Goal: Information Seeking & Learning: Learn about a topic

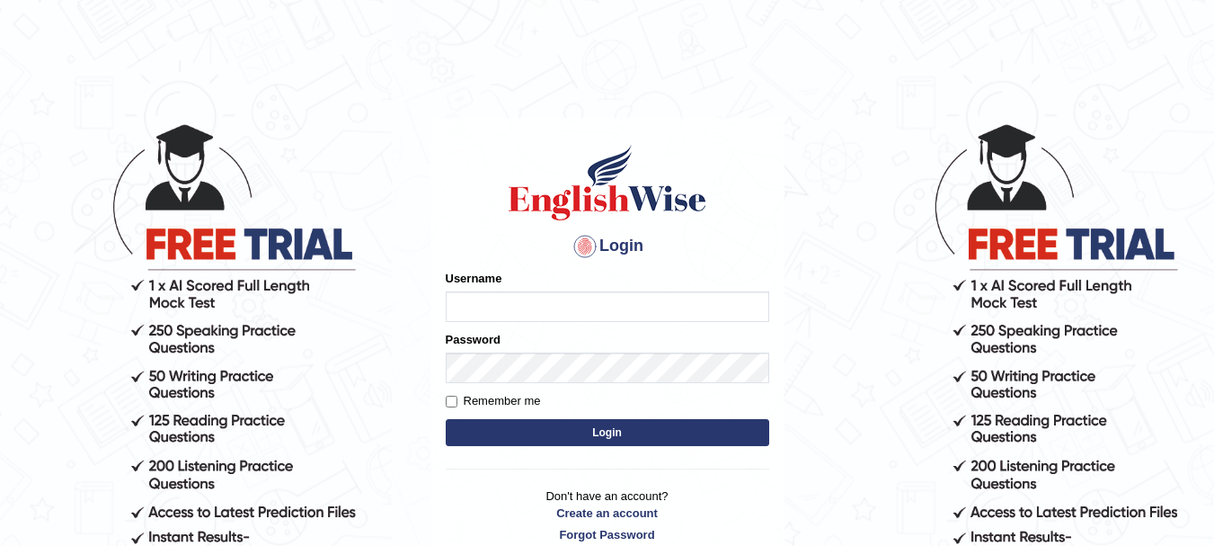
type input "rogialazim77"
click at [550, 432] on button "Login" at bounding box center [608, 432] width 324 height 27
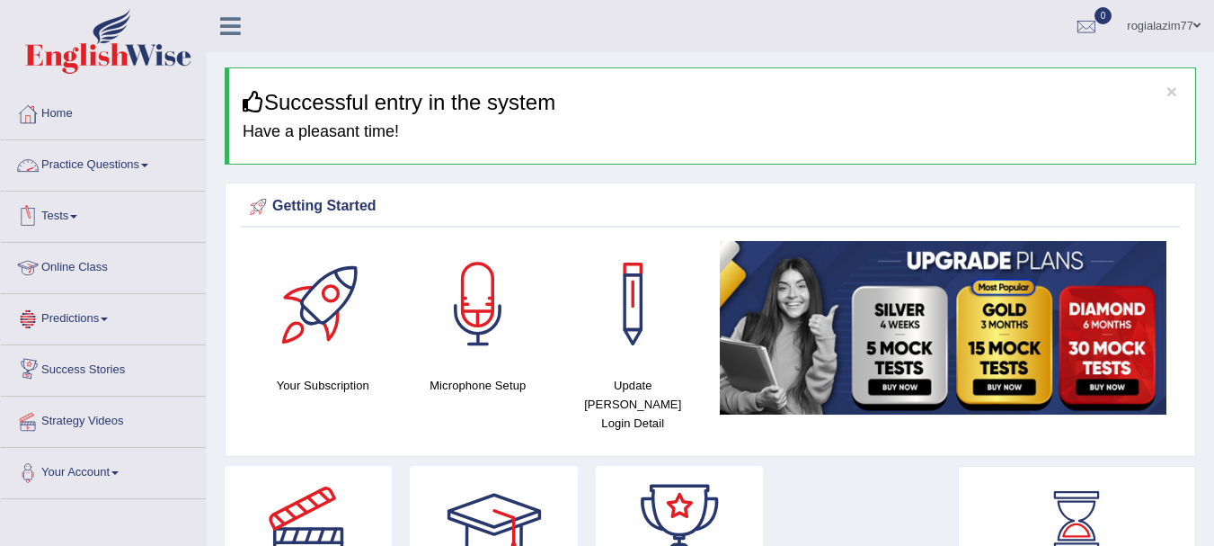
click at [148, 164] on span at bounding box center [144, 166] width 7 height 4
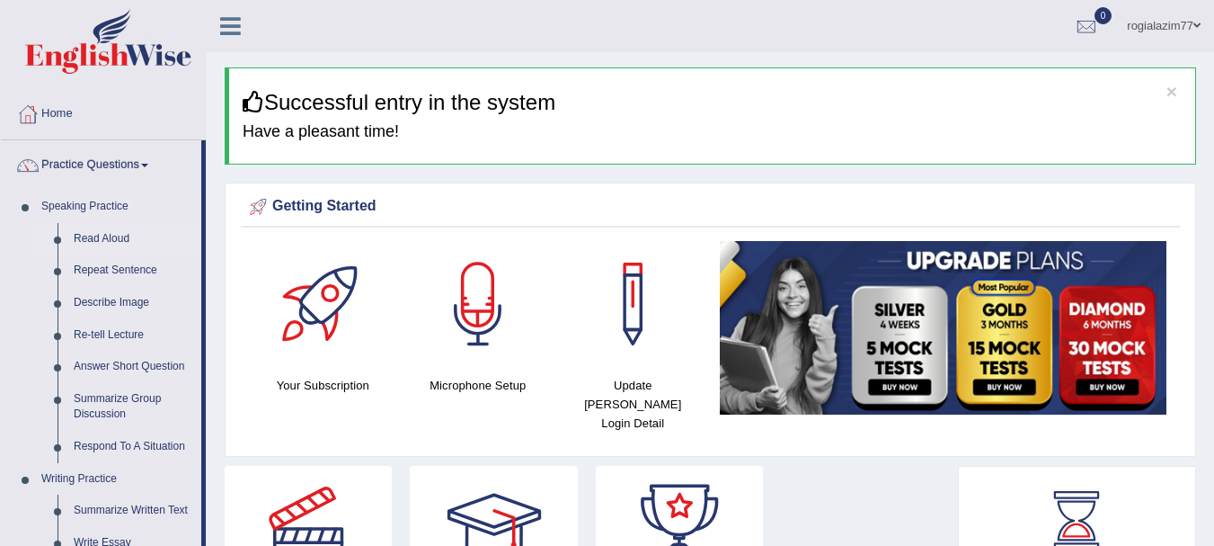
click at [111, 244] on link "Read Aloud" at bounding box center [134, 239] width 136 height 32
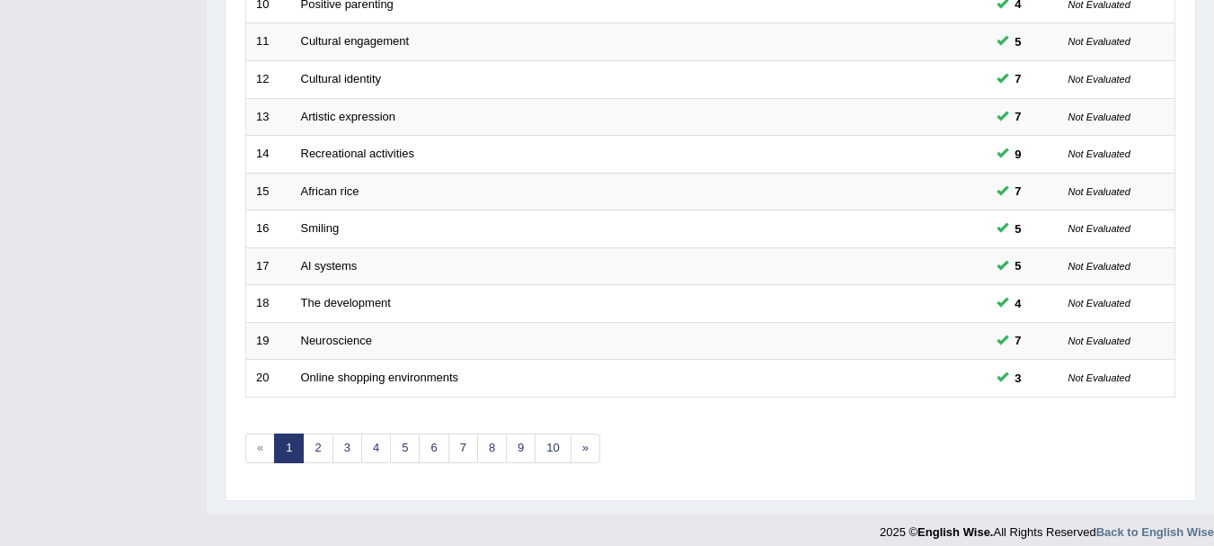
scroll to position [645, 0]
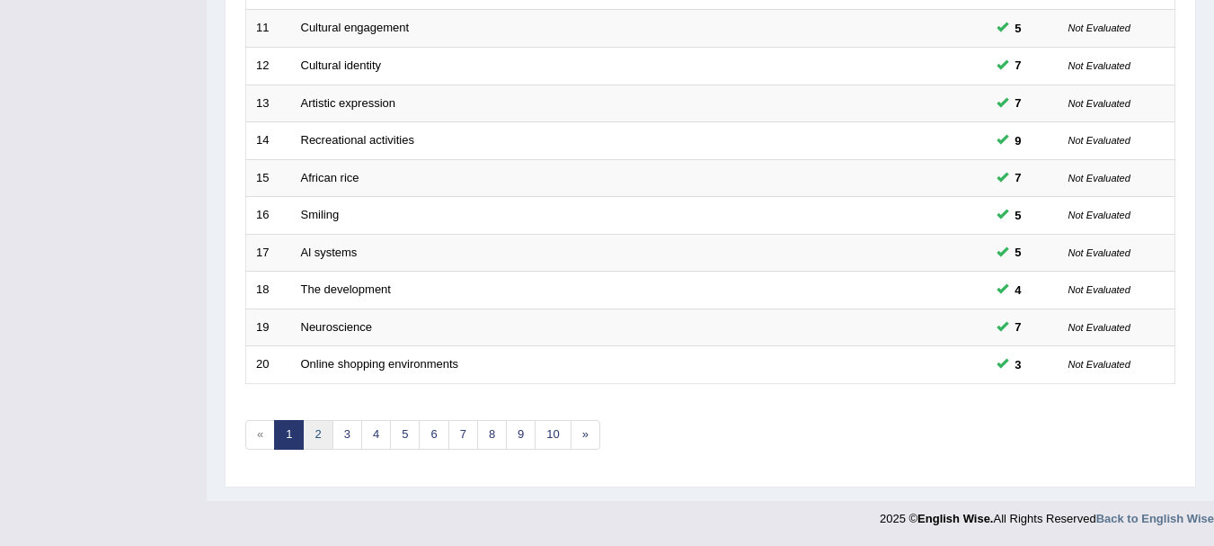
click at [316, 441] on link "2" at bounding box center [318, 435] width 30 height 30
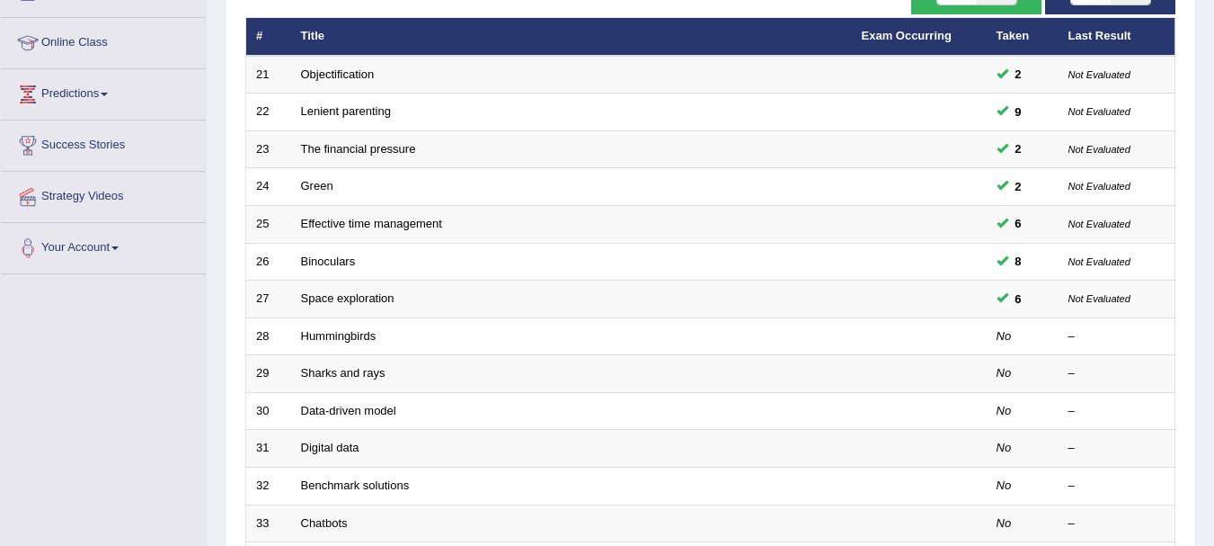
scroll to position [252, 0]
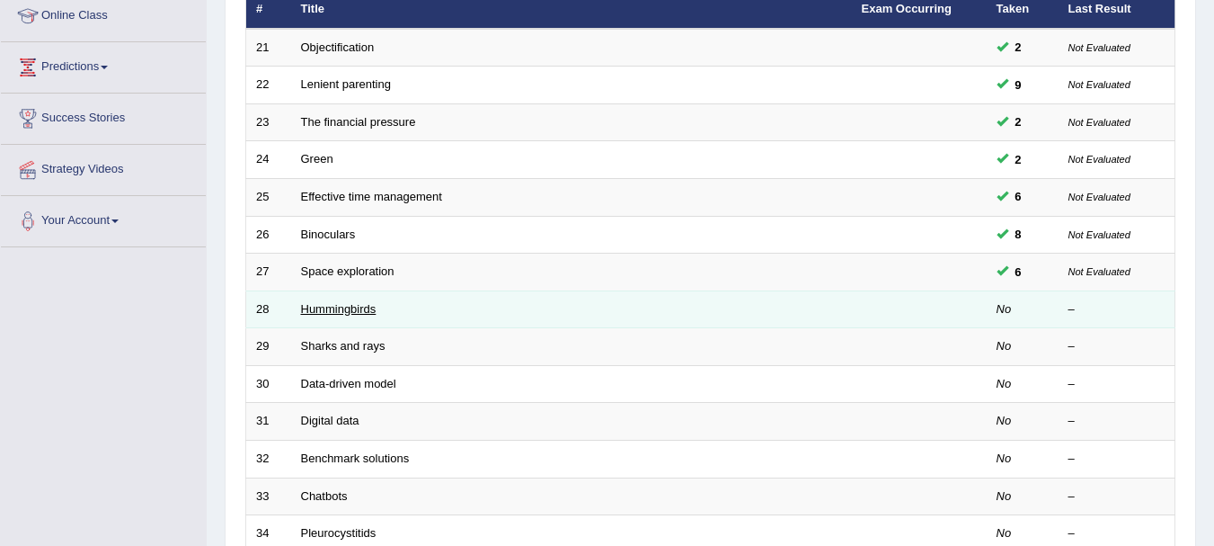
click at [322, 304] on link "Hummingbirds" at bounding box center [339, 308] width 76 height 13
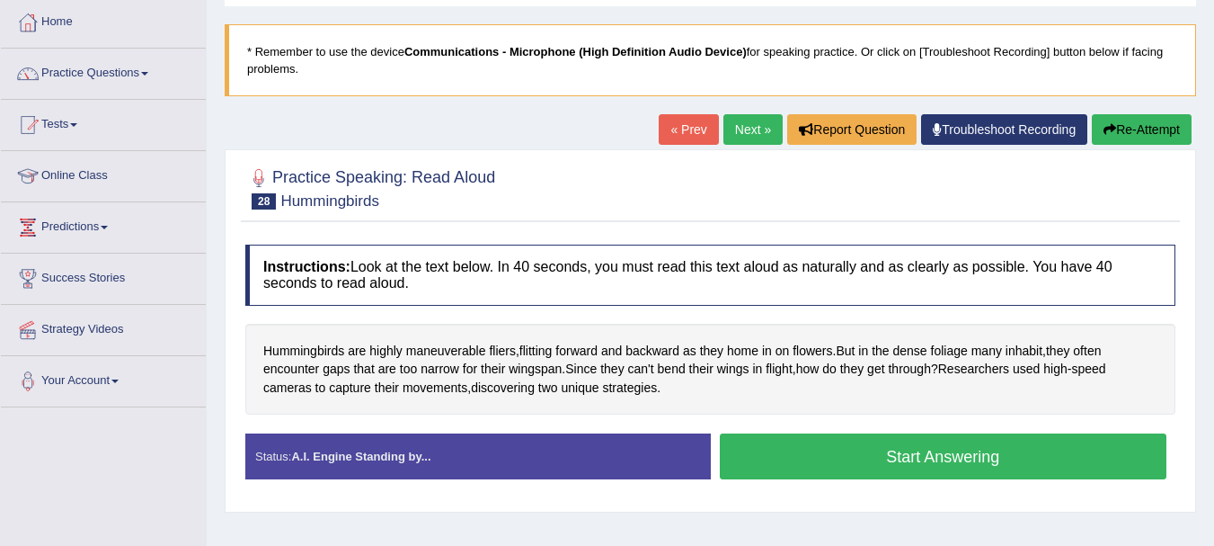
scroll to position [108, 0]
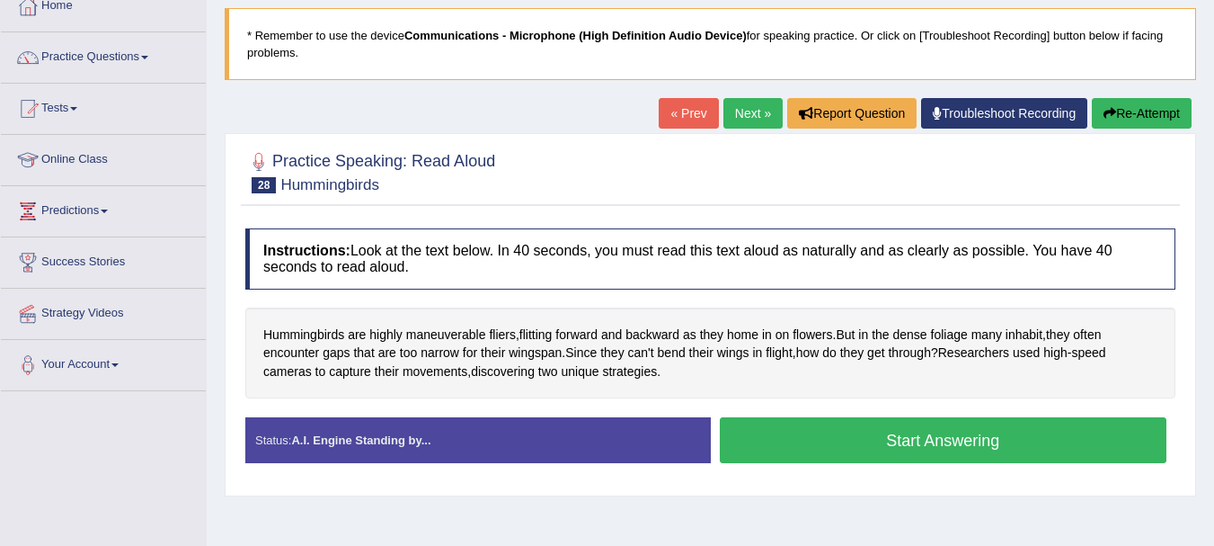
click at [893, 431] on button "Start Answering" at bounding box center [944, 440] width 448 height 46
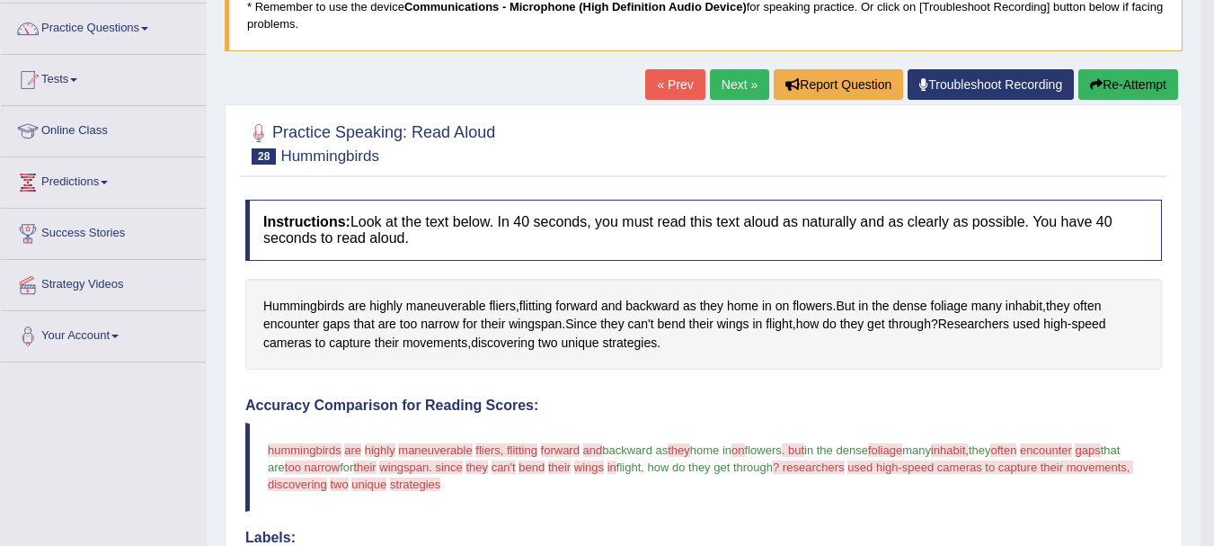
scroll to position [136, 0]
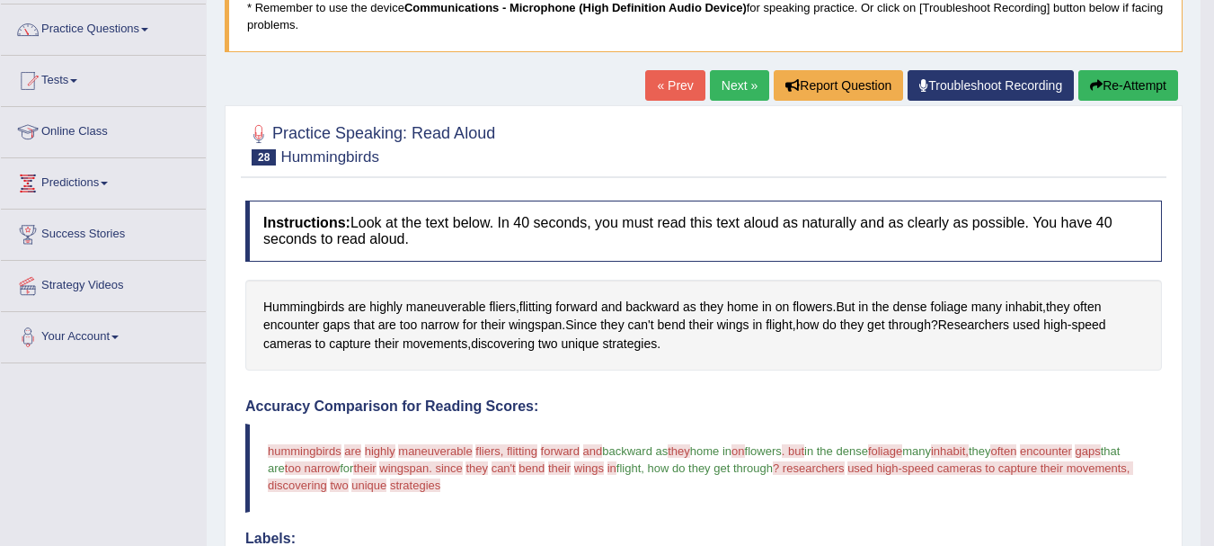
click at [1108, 85] on button "Re-Attempt" at bounding box center [1129, 85] width 100 height 31
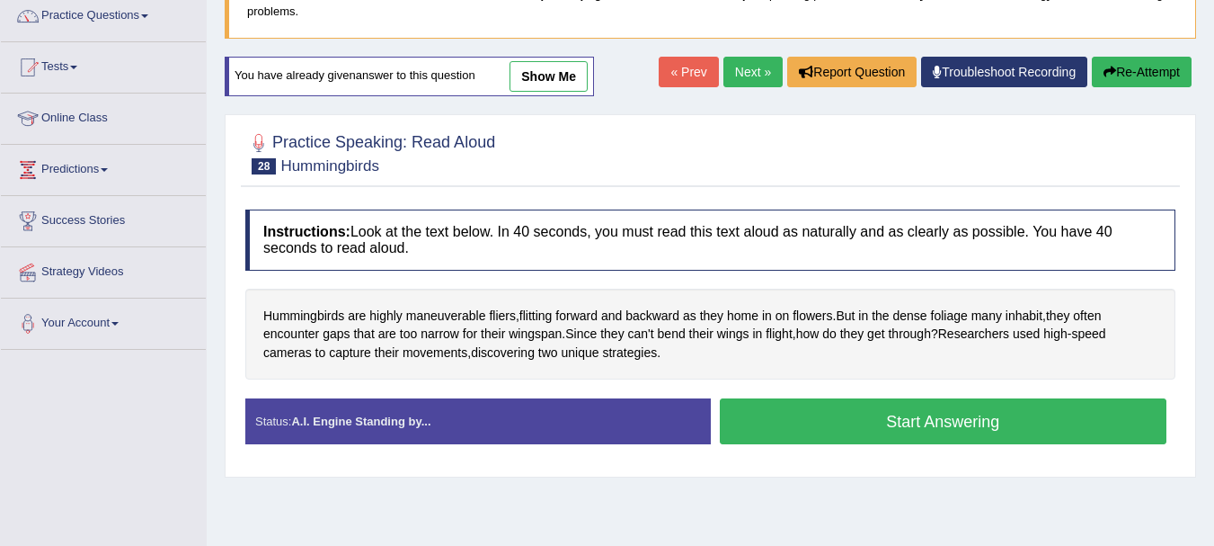
click at [856, 431] on button "Start Answering" at bounding box center [944, 421] width 448 height 46
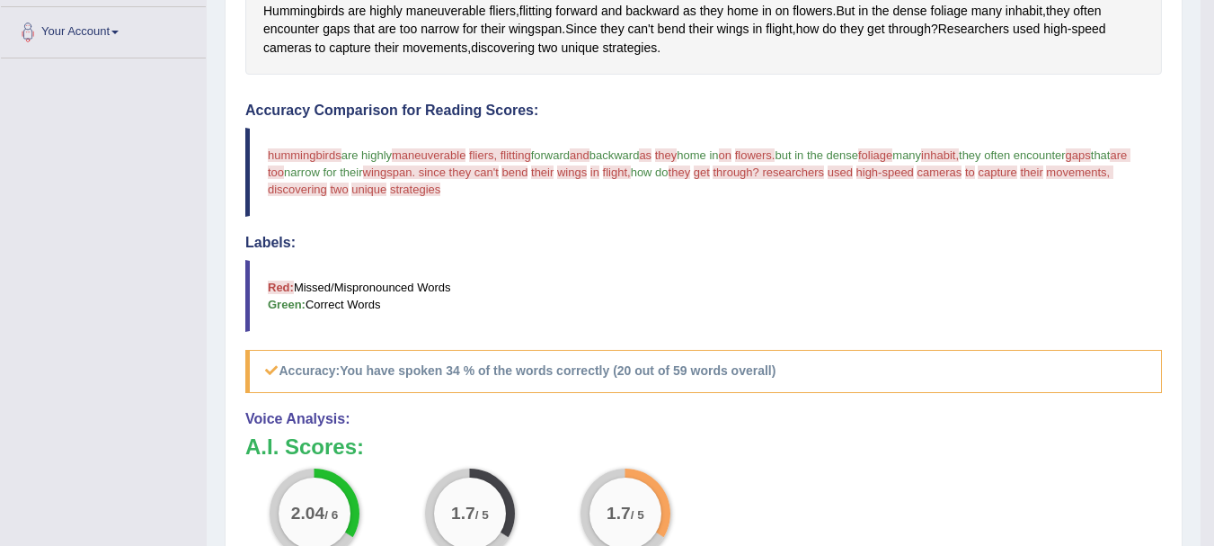
scroll to position [437, 0]
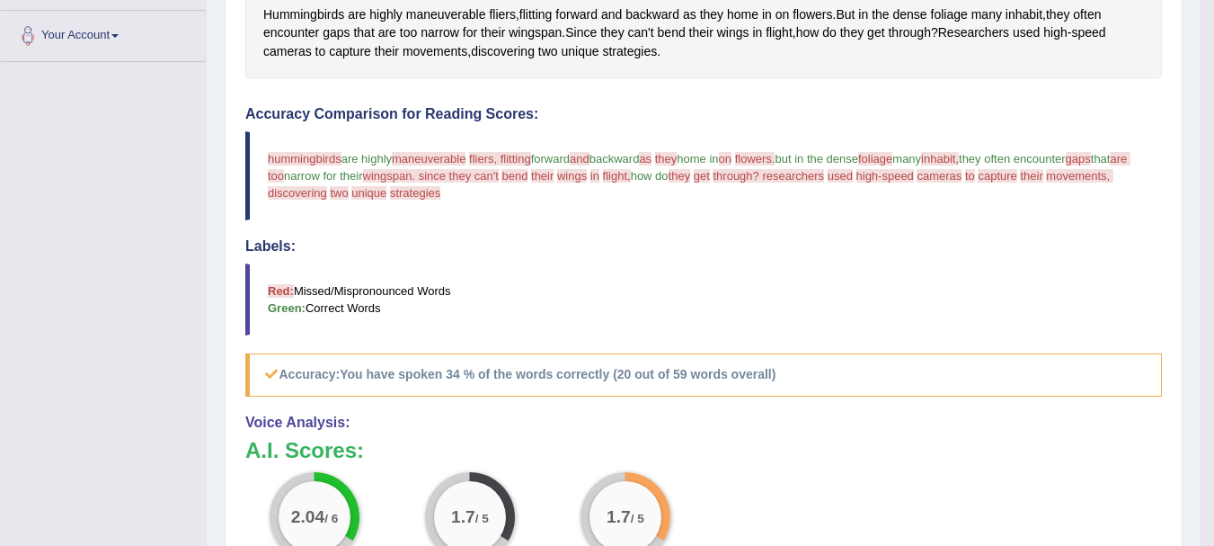
click at [849, 156] on span "but in the dense" at bounding box center [817, 158] width 84 height 13
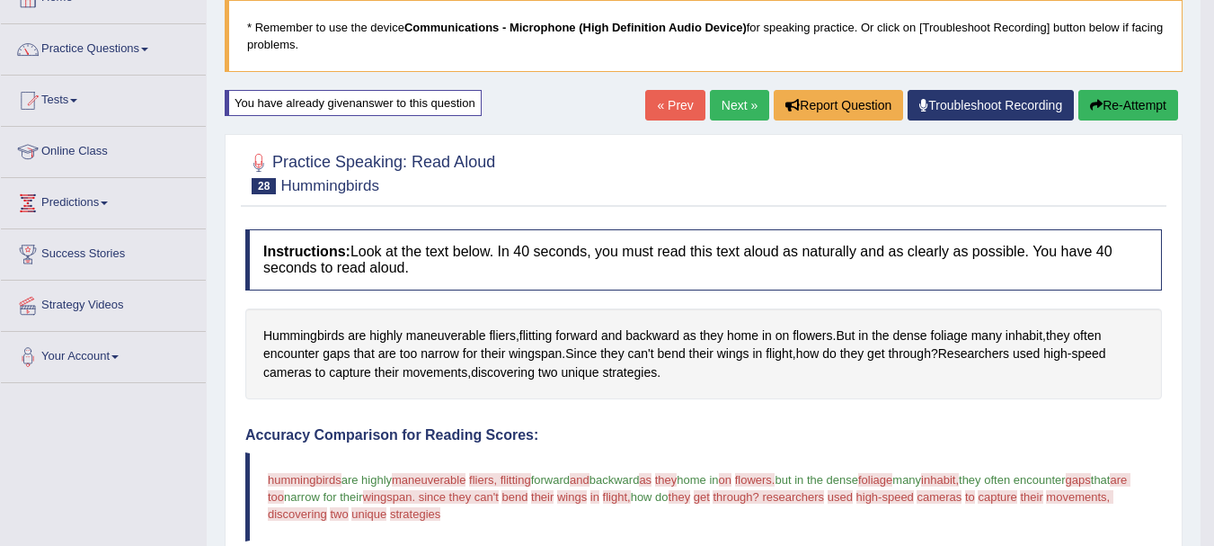
scroll to position [113, 0]
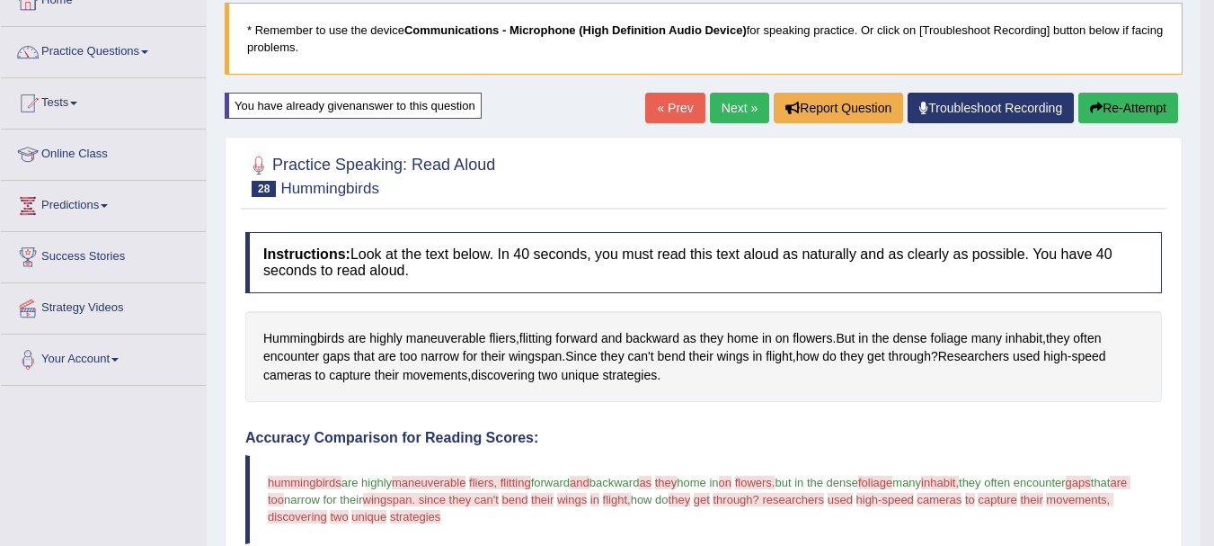
click at [1107, 104] on button "Re-Attempt" at bounding box center [1129, 108] width 100 height 31
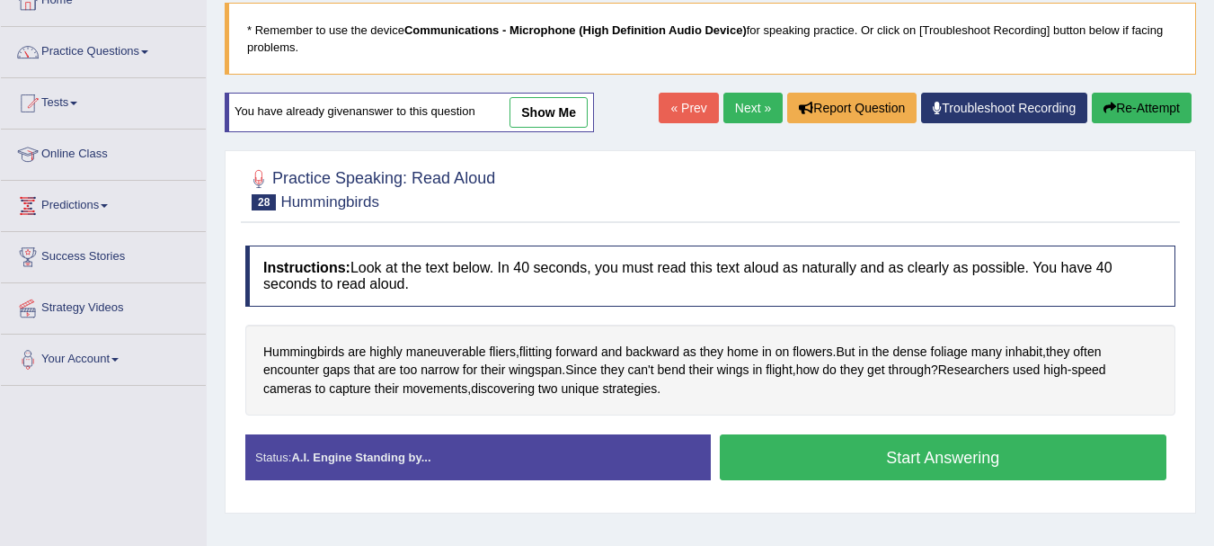
click at [854, 463] on button "Start Answering" at bounding box center [944, 457] width 448 height 46
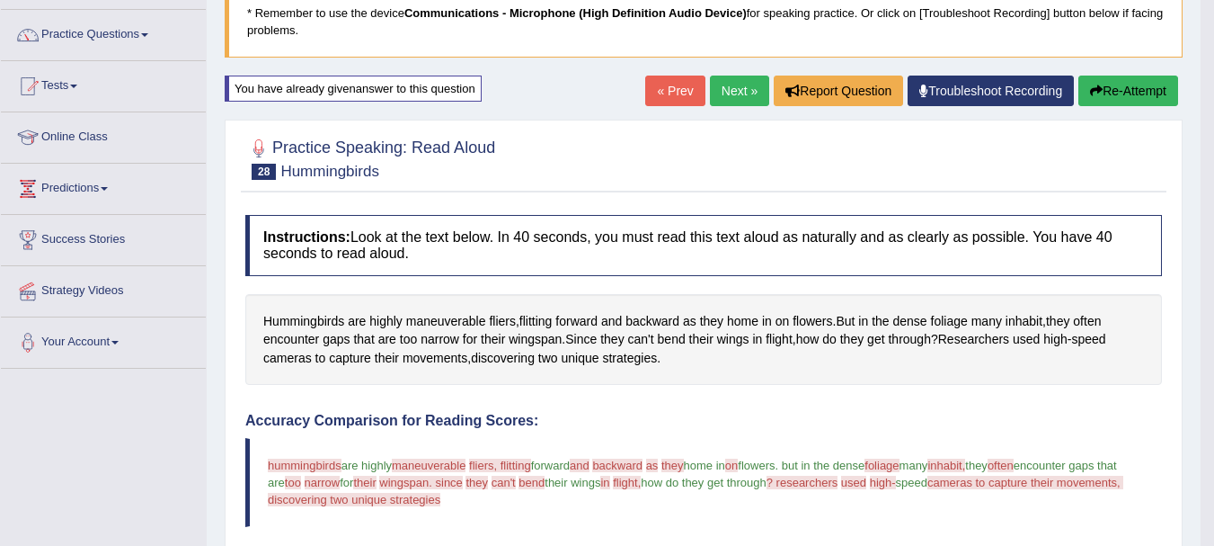
scroll to position [133, 0]
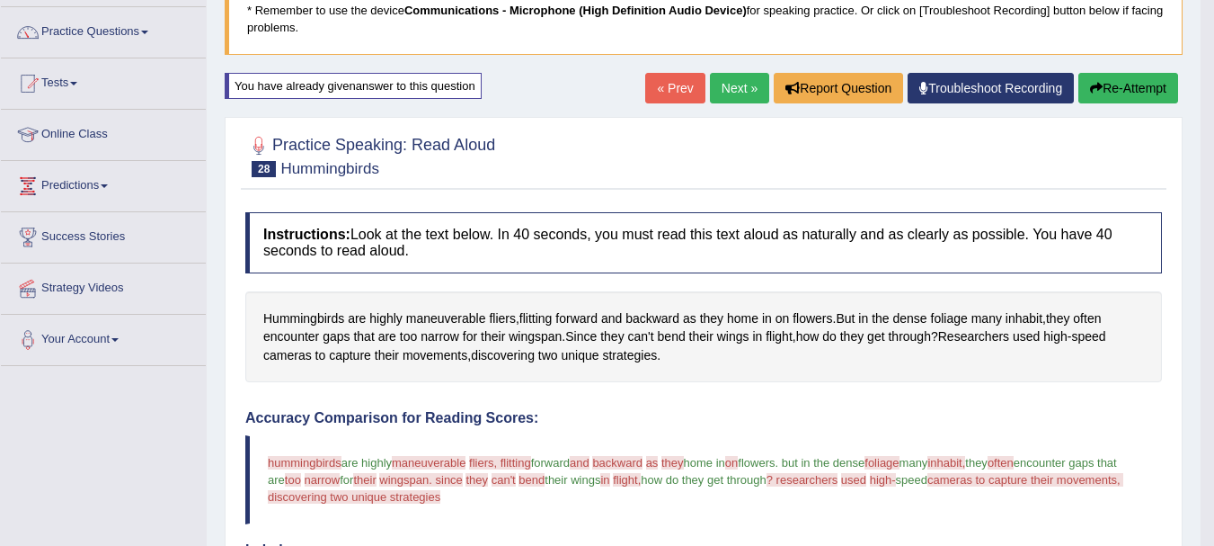
click at [256, 149] on div at bounding box center [258, 145] width 27 height 27
click at [260, 138] on div at bounding box center [258, 145] width 27 height 27
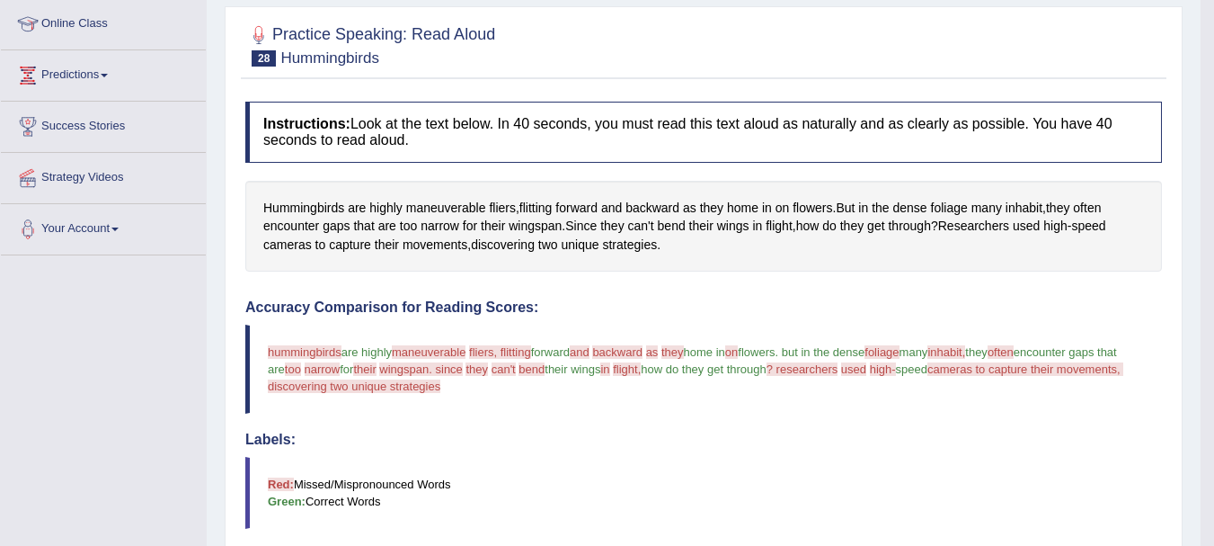
scroll to position [241, 0]
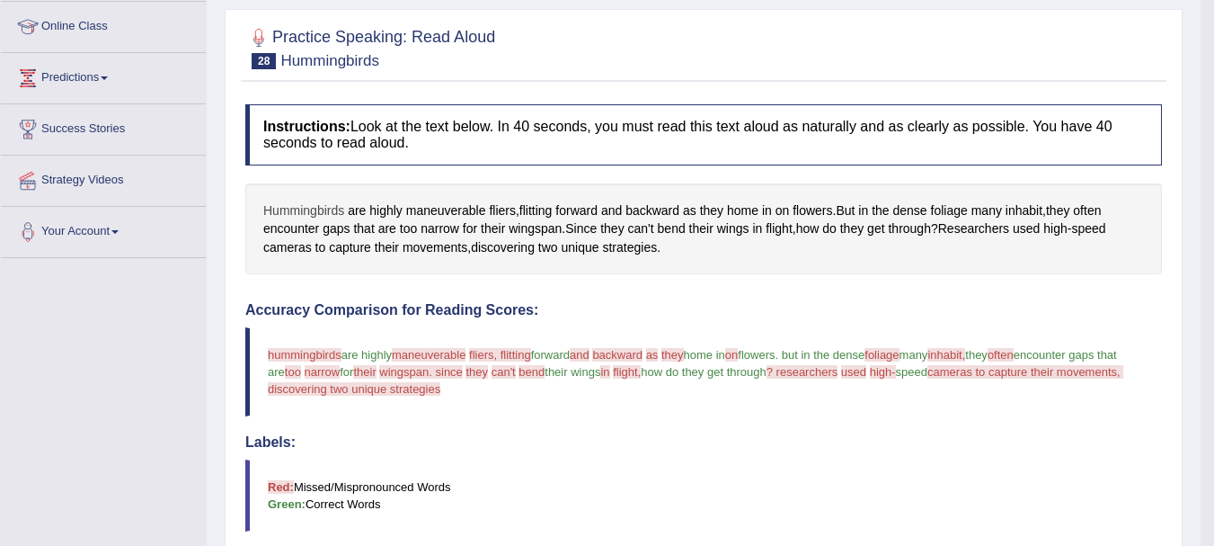
click at [297, 208] on span "Hummingbirds" at bounding box center [303, 210] width 81 height 19
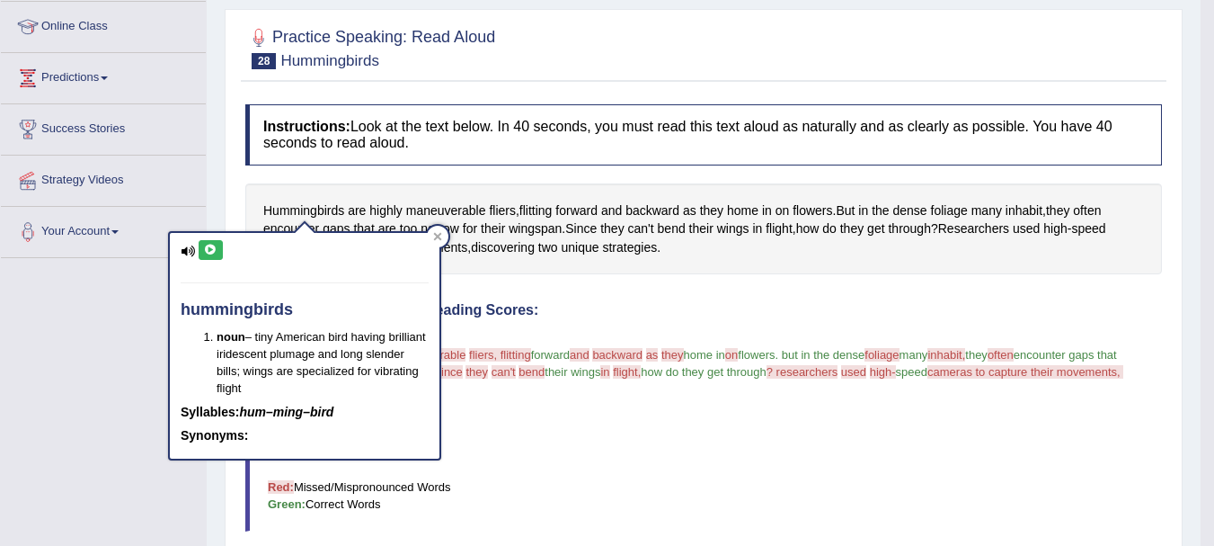
click at [189, 244] on div "hummingbirds noun – tiny American bird having brilliant iridescent plumage and …" at bounding box center [305, 346] width 270 height 226
click at [208, 250] on icon at bounding box center [210, 250] width 13 height 11
click at [439, 227] on div at bounding box center [438, 237] width 22 height 22
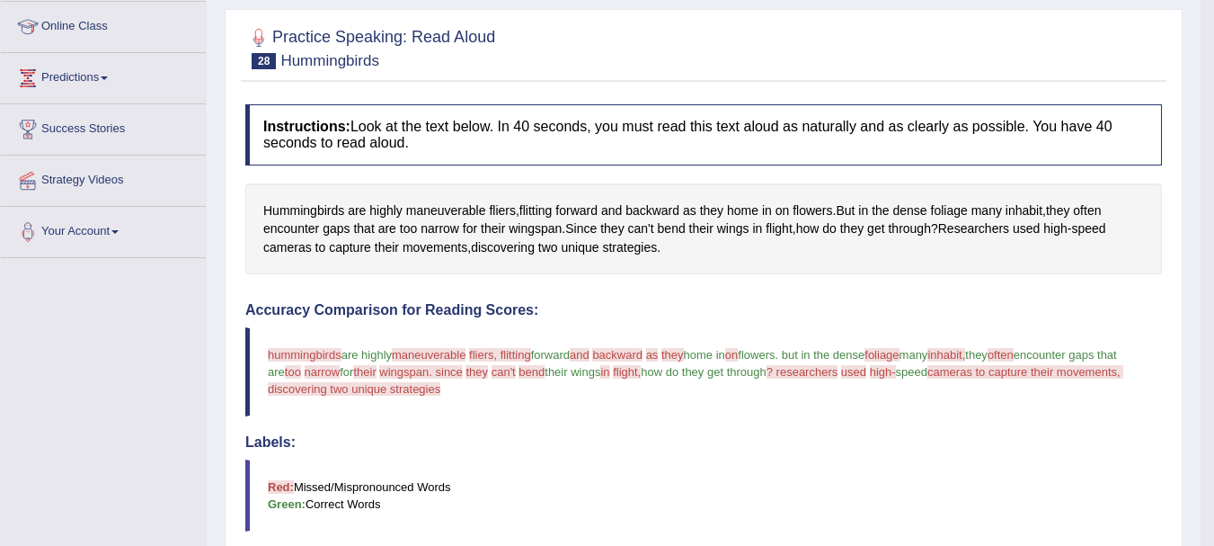
click at [258, 203] on div "Hummingbirds are highly maneuverable fliers , flitting forward and backward as …" at bounding box center [703, 229] width 917 height 92
click at [280, 215] on span "Hummingbirds" at bounding box center [303, 210] width 81 height 19
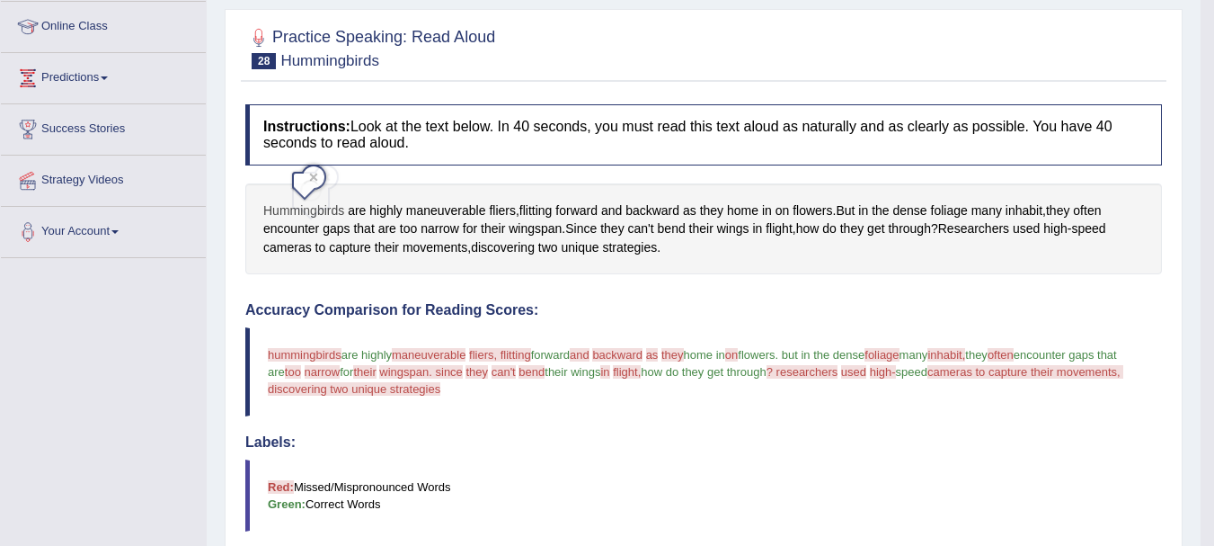
click at [280, 215] on span "Hummingbirds" at bounding box center [303, 210] width 81 height 19
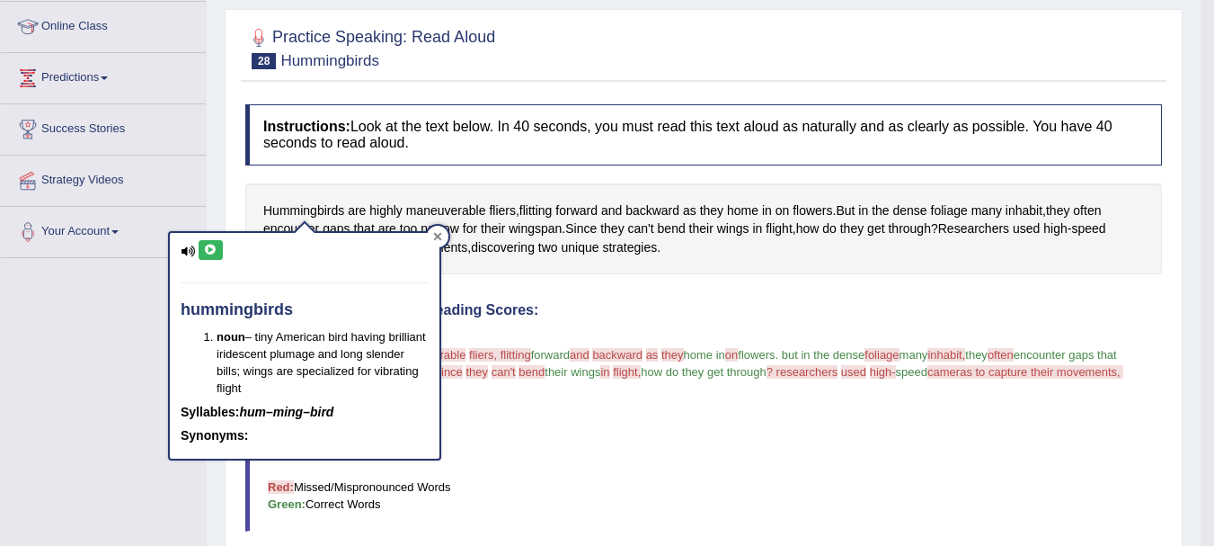
click at [435, 229] on div at bounding box center [438, 237] width 22 height 22
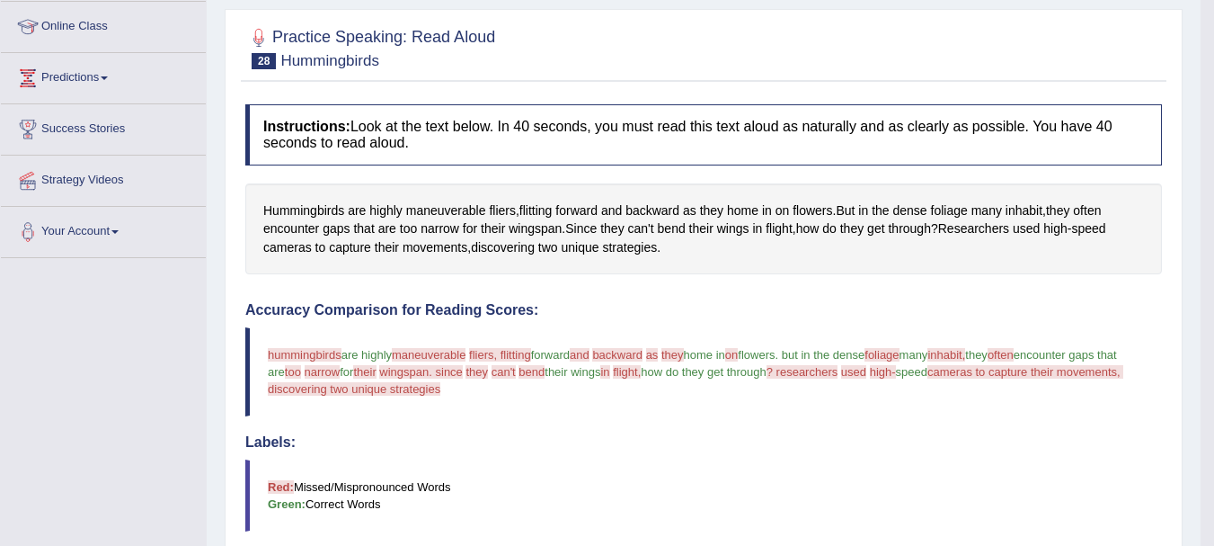
click at [435, 229] on body "Toggle navigation Home Practice Questions Speaking Practice Read Aloud Repeat S…" at bounding box center [607, 32] width 1214 height 546
click at [262, 210] on div "Hummingbirds are highly maneuverable fliers , flitting forward and backward as …" at bounding box center [703, 229] width 917 height 92
click at [262, 214] on div "Hummingbirds are highly maneuverable fliers , flitting forward and backward as …" at bounding box center [703, 229] width 917 height 92
click at [262, 213] on div "Hummingbirds are highly maneuverable fliers , flitting forward and backward as …" at bounding box center [703, 229] width 917 height 92
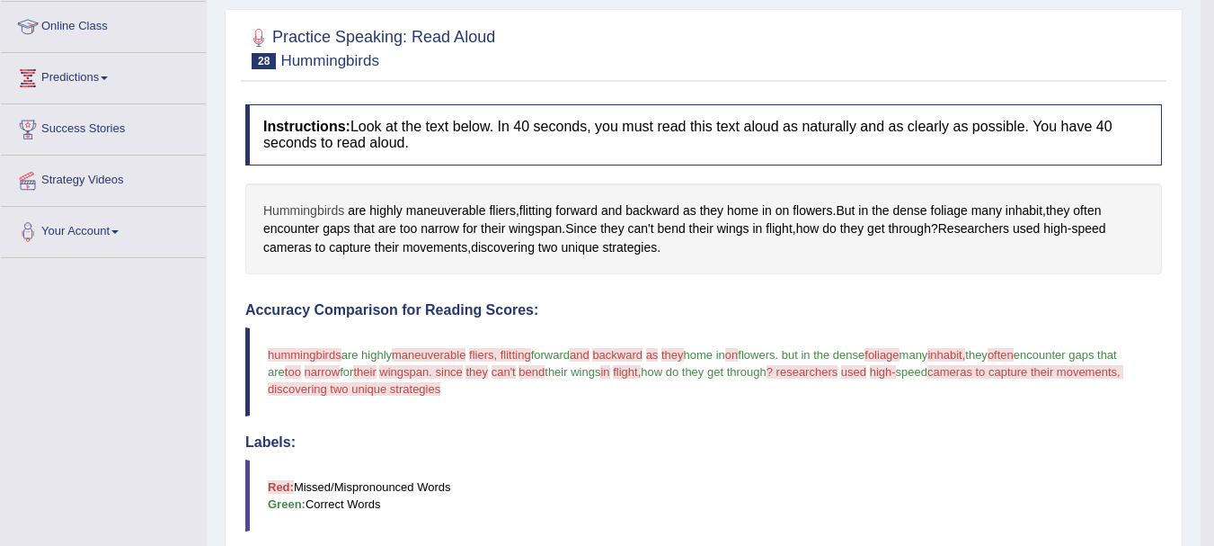
click at [263, 207] on span "Hummingbirds" at bounding box center [303, 210] width 81 height 19
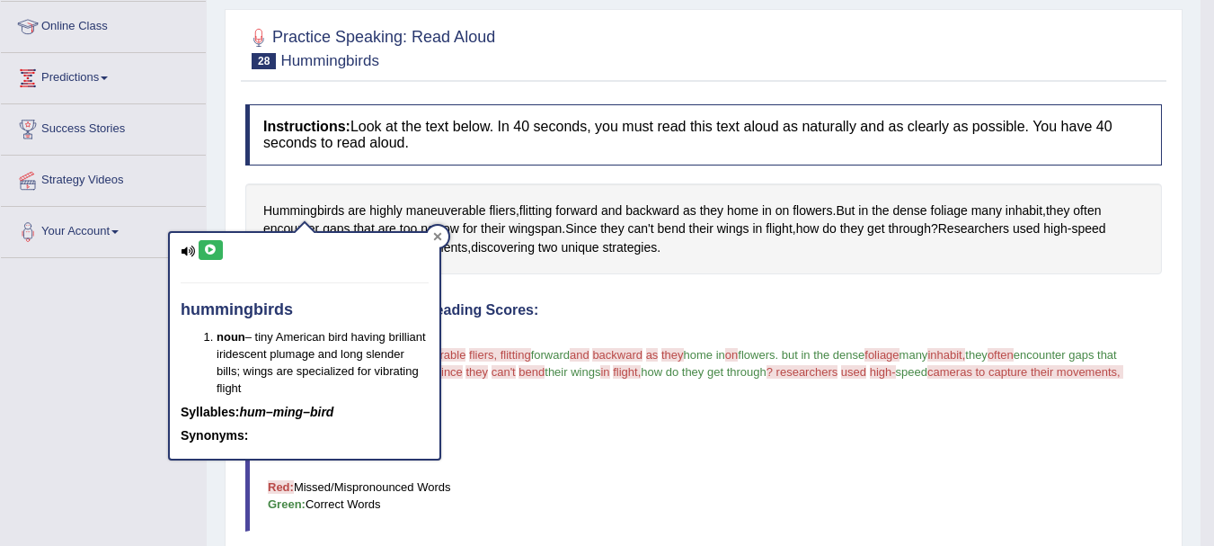
click at [436, 232] on icon at bounding box center [437, 236] width 9 height 9
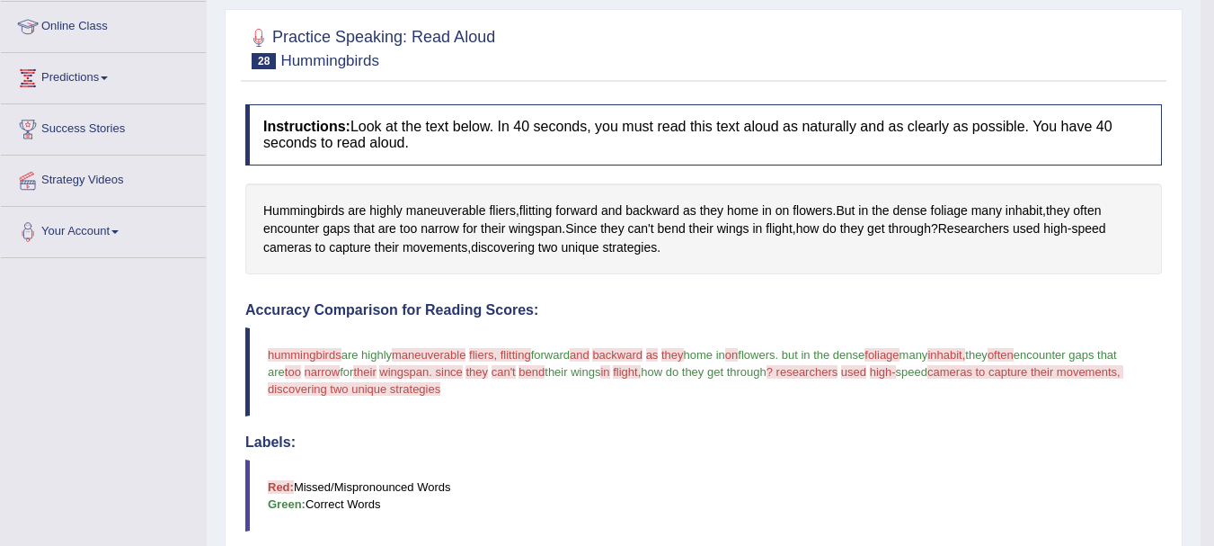
drag, startPoint x: 258, startPoint y: 208, endPoint x: 468, endPoint y: 421, distance: 299.4
click at [468, 421] on div "Instructions: Look at the text below. In 40 seconds, you must read this text al…" at bounding box center [704, 519] width 926 height 849
drag, startPoint x: 468, startPoint y: 421, endPoint x: 415, endPoint y: 174, distance: 252.0
click at [415, 174] on div "Instructions: Look at the text below. In 40 seconds, you must read this text al…" at bounding box center [704, 519] width 926 height 849
drag, startPoint x: 415, startPoint y: 174, endPoint x: 452, endPoint y: 319, distance: 149.3
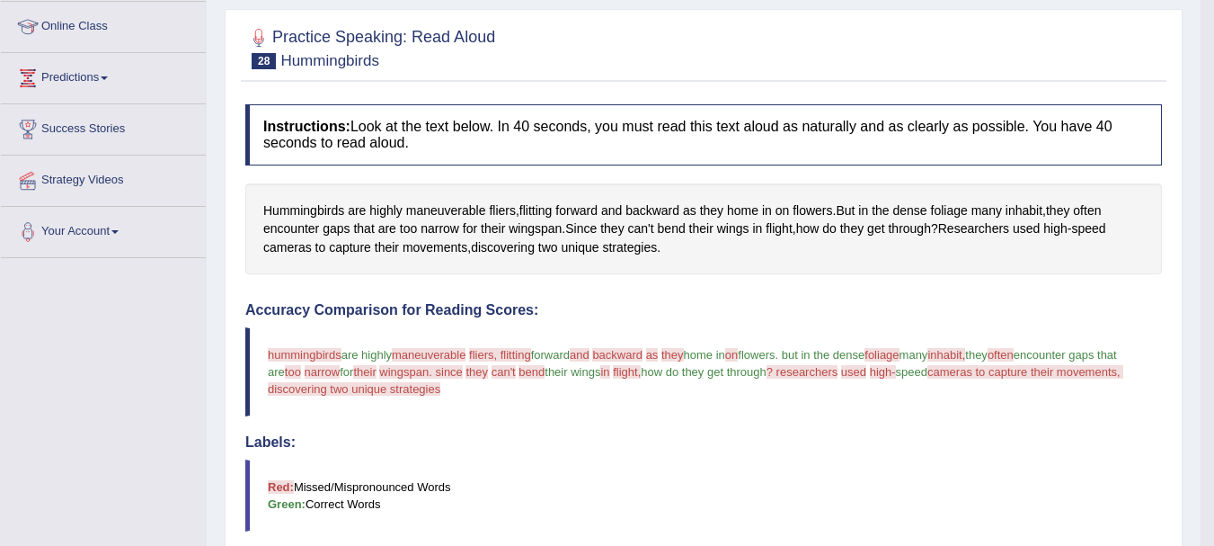
click at [452, 319] on div "Instructions: Look at the text below. In 40 seconds, you must read this text al…" at bounding box center [704, 519] width 926 height 849
drag, startPoint x: 452, startPoint y: 319, endPoint x: 464, endPoint y: 424, distance: 105.8
click at [464, 424] on div "Accuracy Comparison for Reading Scores: hummingbirds human traits are highly ma…" at bounding box center [703, 446] width 917 height 289
click at [281, 202] on span "Hummingbirds" at bounding box center [303, 210] width 81 height 19
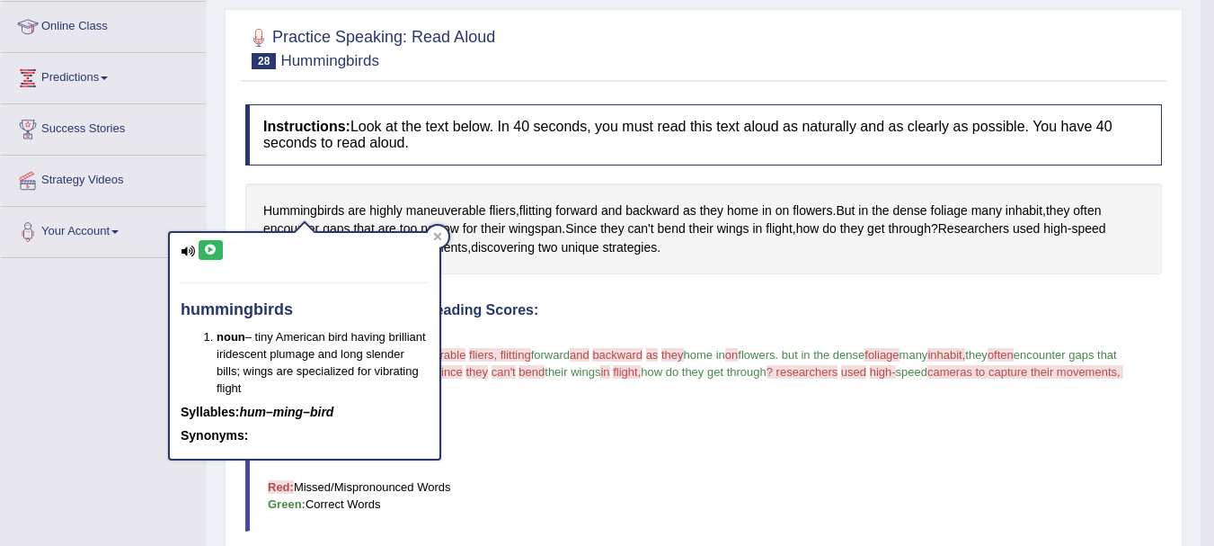
click at [213, 245] on icon at bounding box center [210, 250] width 13 height 11
click at [209, 247] on icon at bounding box center [210, 250] width 13 height 11
click at [443, 229] on div at bounding box center [438, 237] width 22 height 22
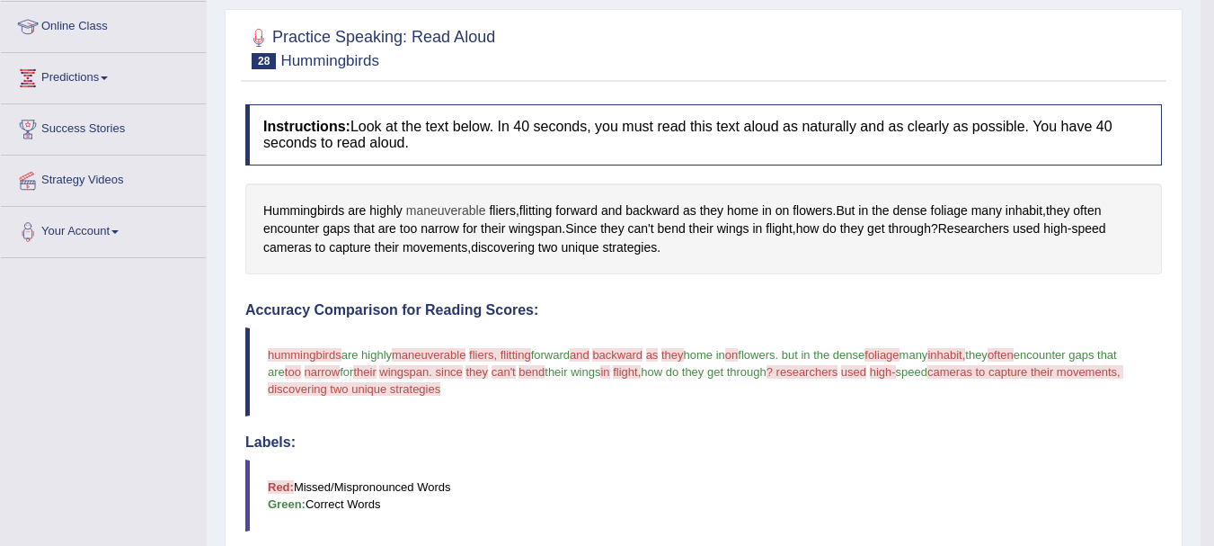
click at [432, 206] on span "maneuverable" at bounding box center [446, 210] width 80 height 19
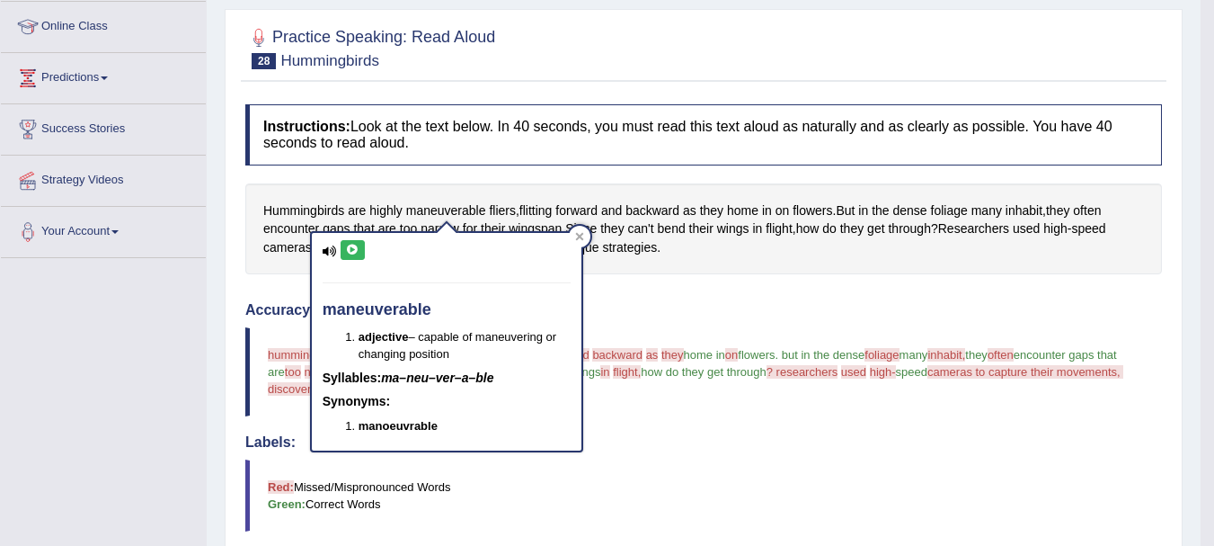
click at [351, 247] on icon at bounding box center [352, 250] width 13 height 11
click at [221, 304] on div "Home Practice Speaking: Read Aloud Hummingbirds * Remember to use the device Co…" at bounding box center [704, 363] width 994 height 1209
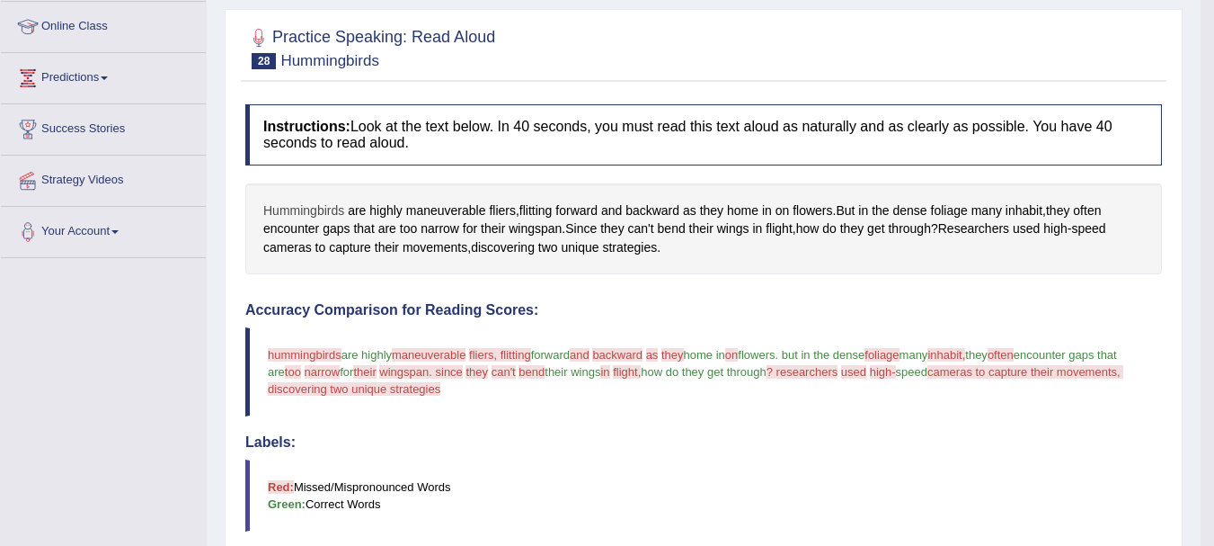
click at [280, 209] on span "Hummingbirds" at bounding box center [303, 210] width 81 height 19
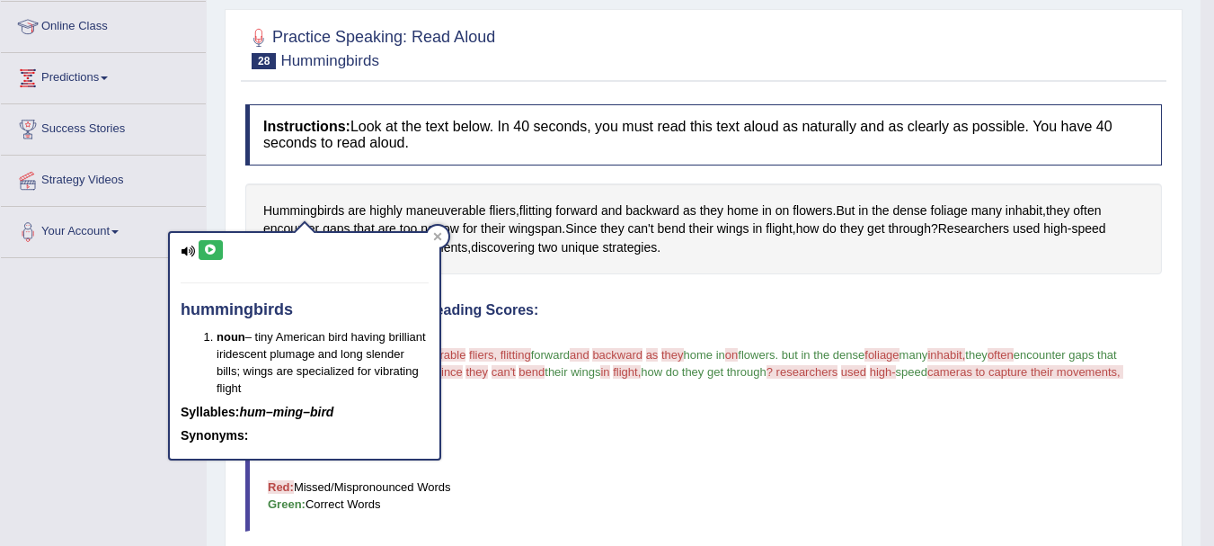
click at [213, 253] on icon at bounding box center [210, 250] width 13 height 11
click at [212, 253] on icon at bounding box center [210, 250] width 13 height 11
click at [434, 236] on icon at bounding box center [437, 236] width 9 height 9
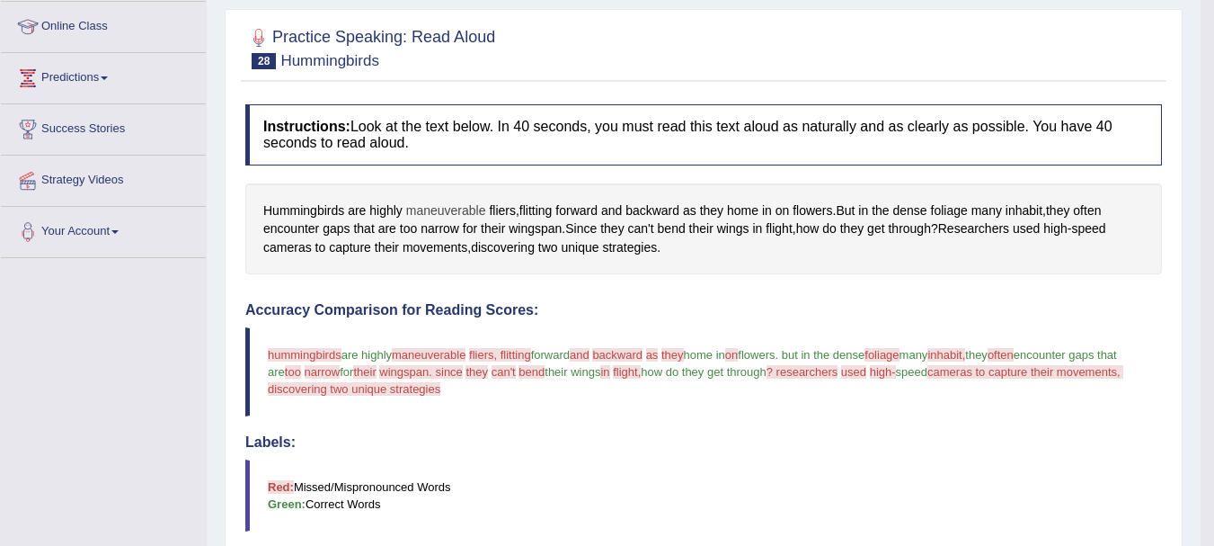
click at [443, 206] on span "maneuverable" at bounding box center [446, 210] width 80 height 19
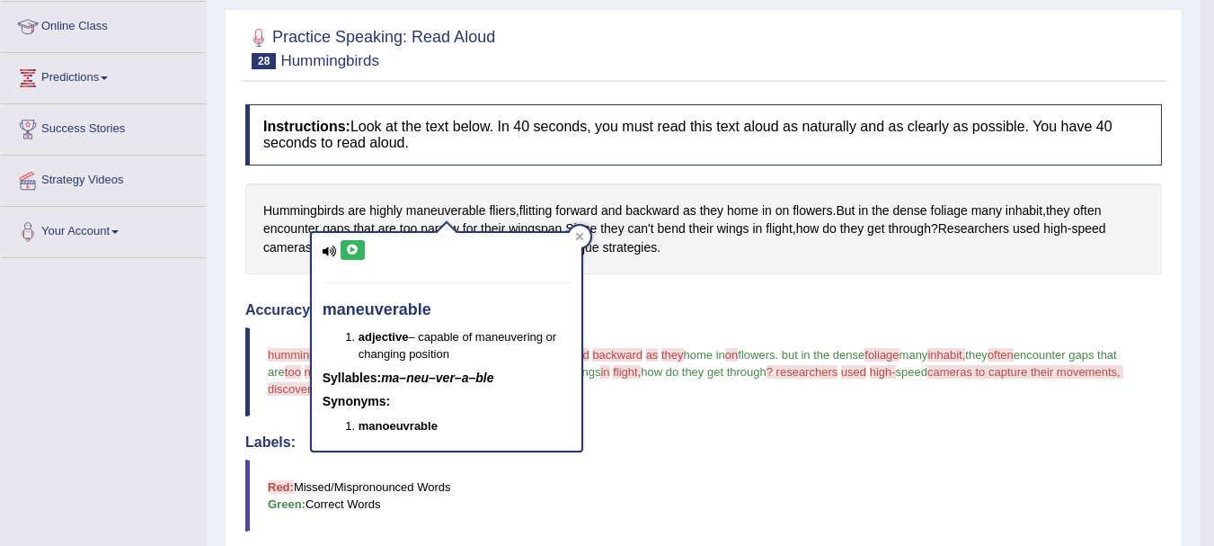
click at [346, 246] on icon at bounding box center [352, 250] width 13 height 11
click at [349, 248] on icon at bounding box center [352, 250] width 13 height 11
click at [307, 205] on span "Hummingbirds" at bounding box center [303, 210] width 81 height 19
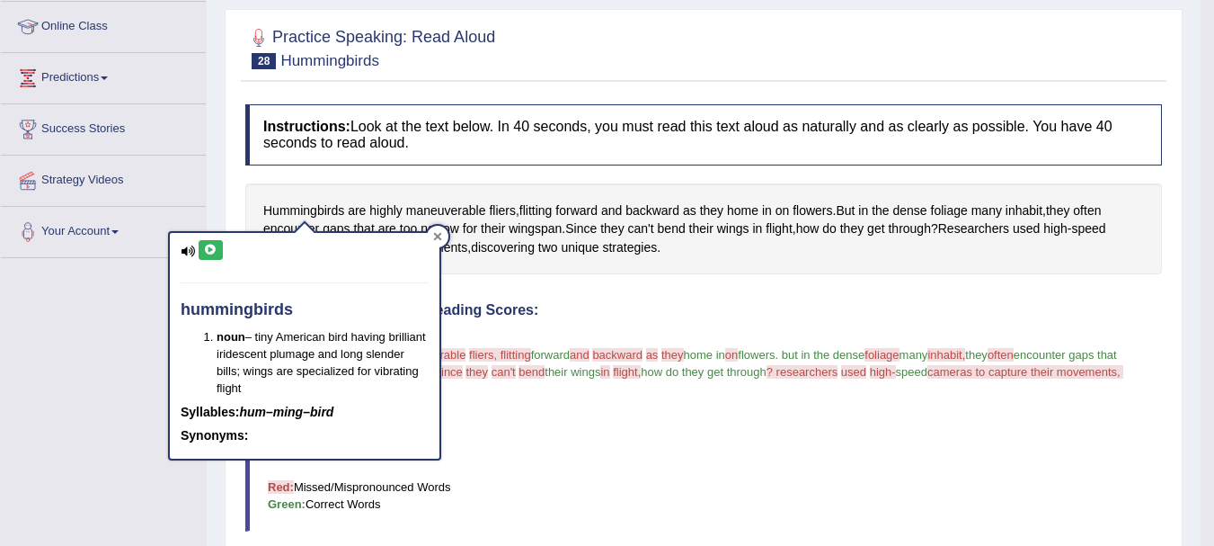
click at [440, 244] on div at bounding box center [438, 237] width 22 height 22
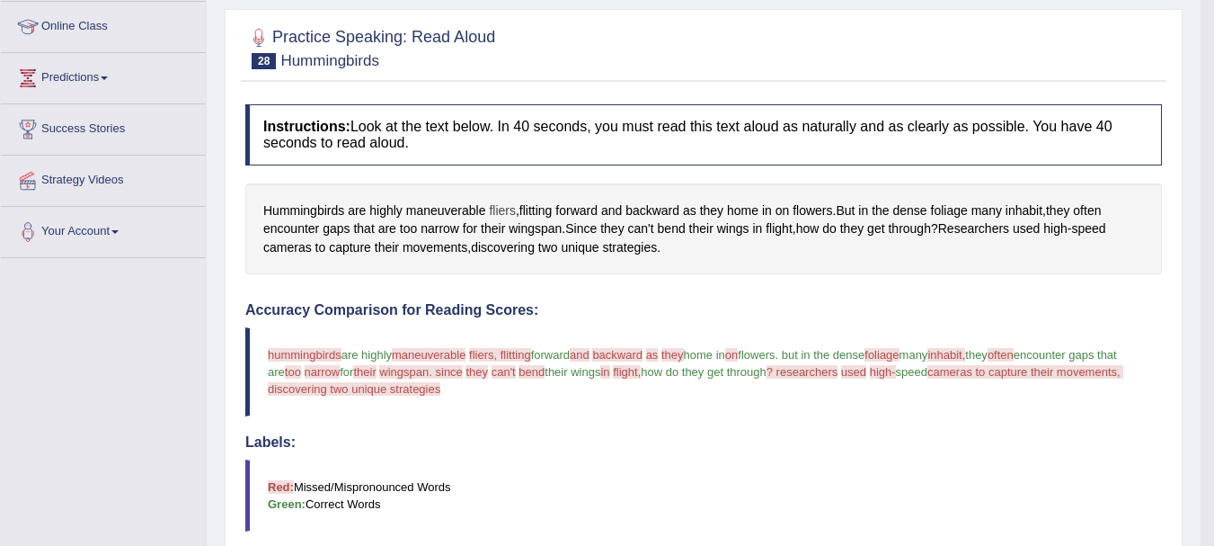
click at [492, 213] on span "fliers" at bounding box center [502, 210] width 27 height 19
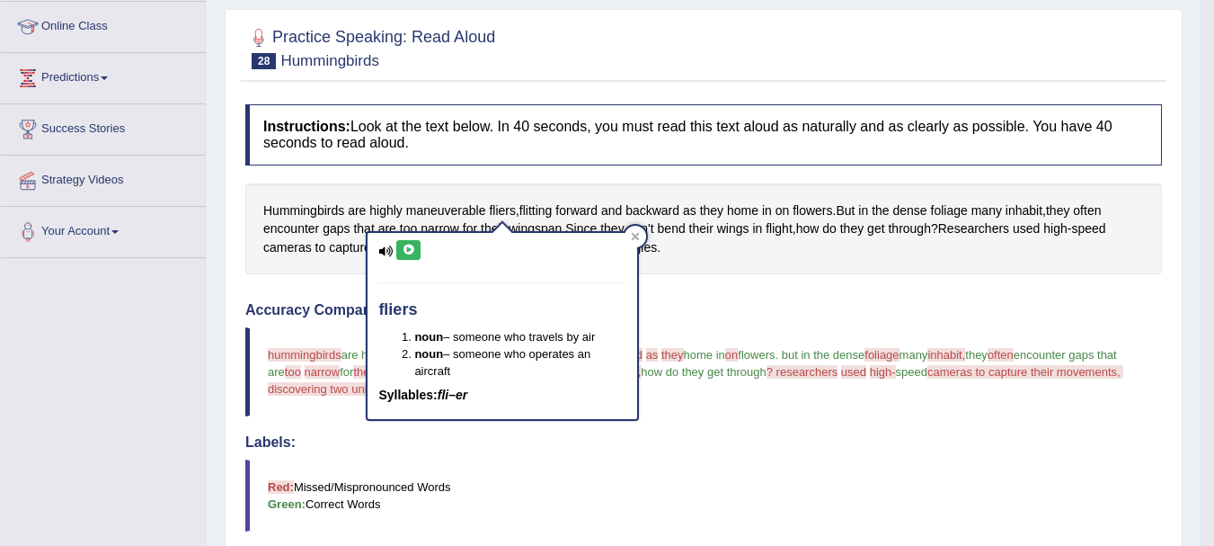
click at [412, 245] on icon at bounding box center [408, 250] width 13 height 11
click at [411, 245] on icon at bounding box center [408, 250] width 13 height 11
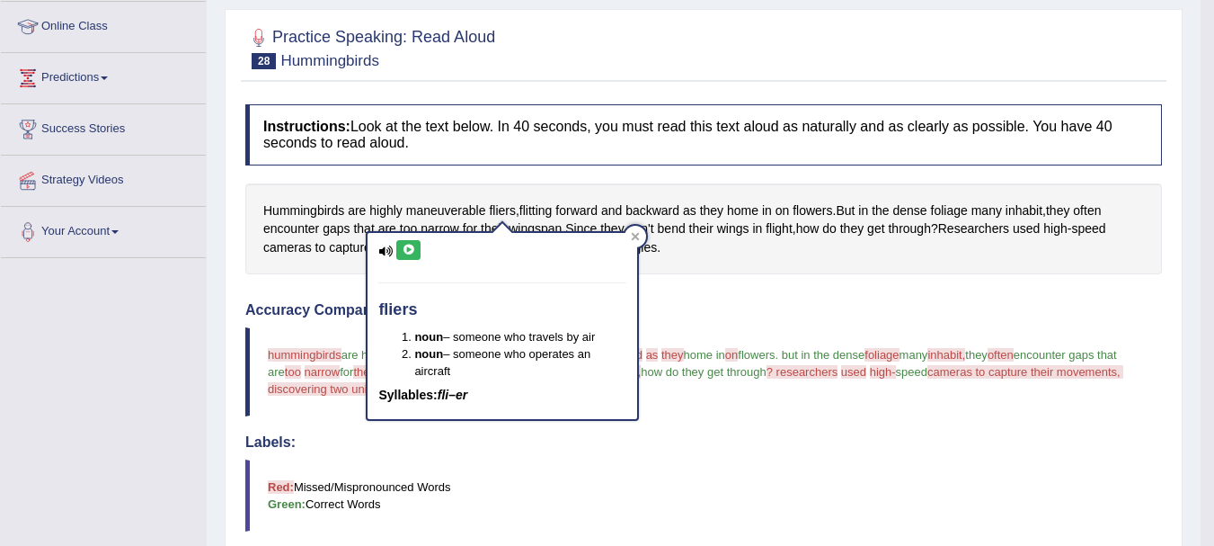
click at [411, 245] on icon at bounding box center [408, 250] width 13 height 11
click at [648, 227] on span "can't" at bounding box center [641, 228] width 26 height 19
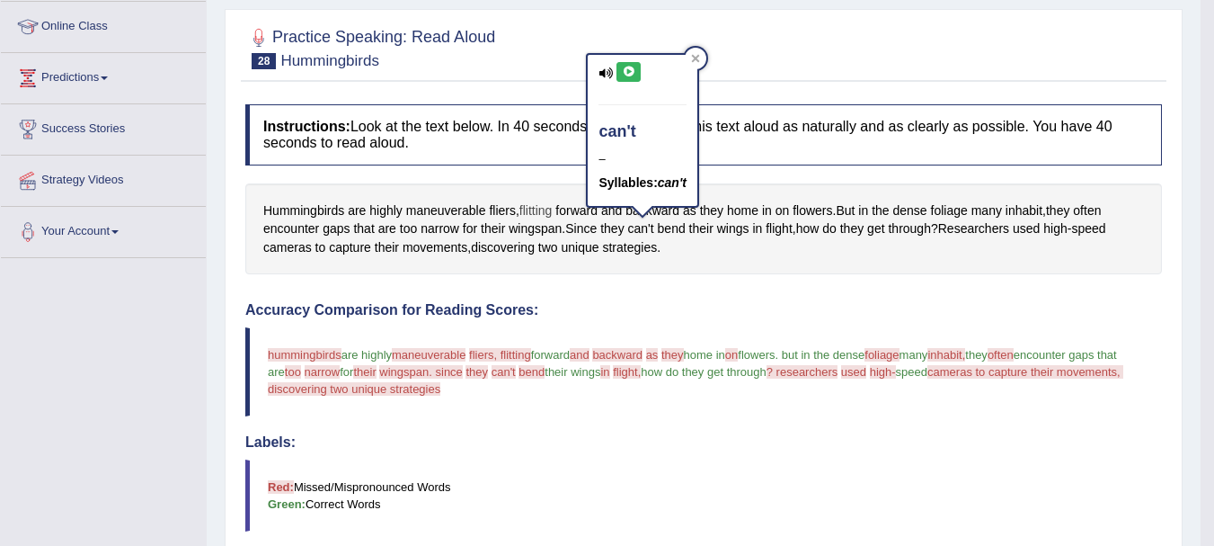
click at [532, 215] on span "flitting" at bounding box center [536, 210] width 33 height 19
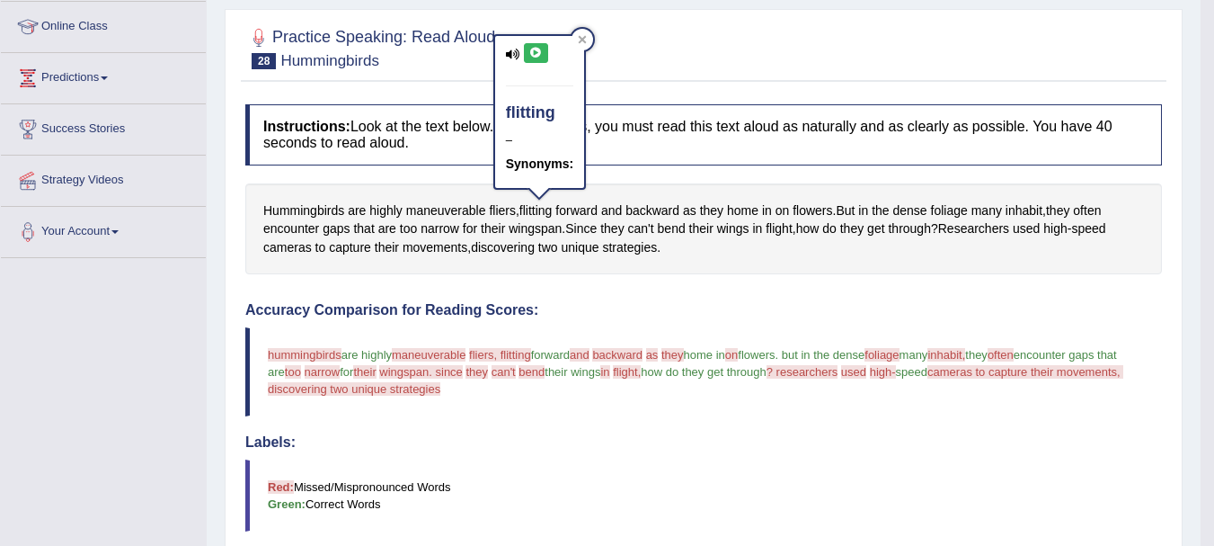
click at [506, 52] on icon at bounding box center [513, 55] width 14 height 12
click at [509, 52] on icon at bounding box center [513, 55] width 14 height 12
click at [530, 53] on icon at bounding box center [535, 53] width 13 height 11
click at [537, 54] on icon at bounding box center [535, 53] width 13 height 11
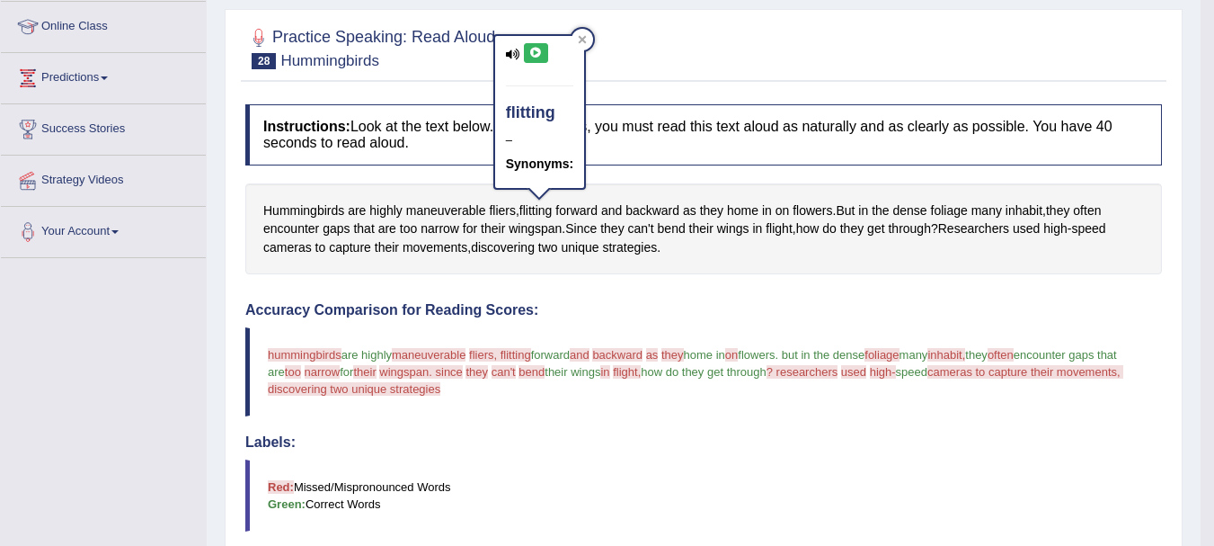
click at [537, 54] on icon at bounding box center [535, 53] width 13 height 11
click at [579, 38] on icon at bounding box center [582, 39] width 9 height 9
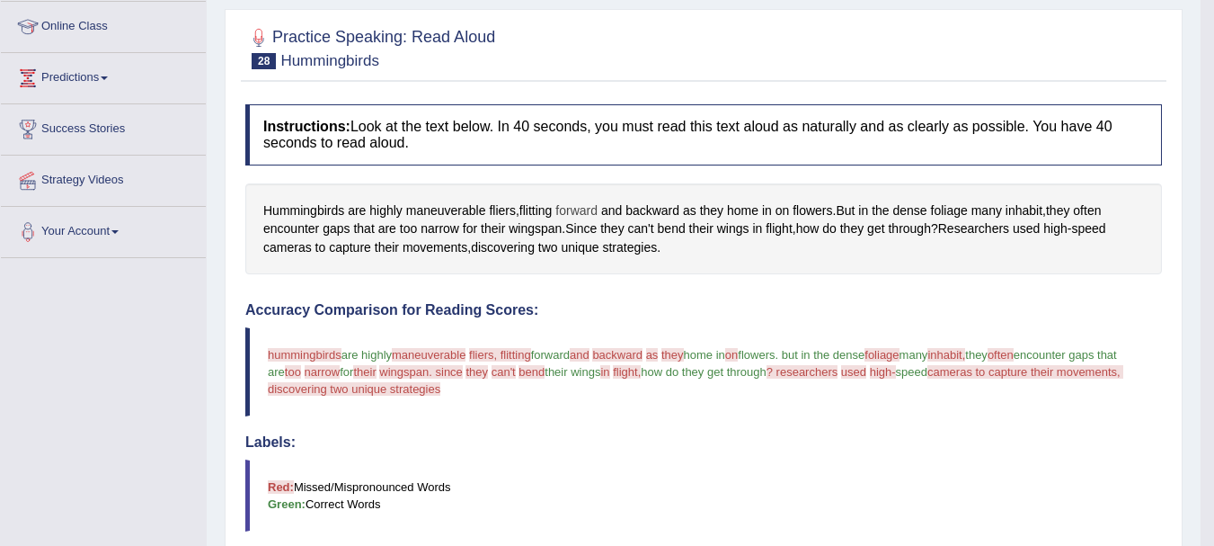
click at [583, 212] on span "forward" at bounding box center [577, 210] width 42 height 19
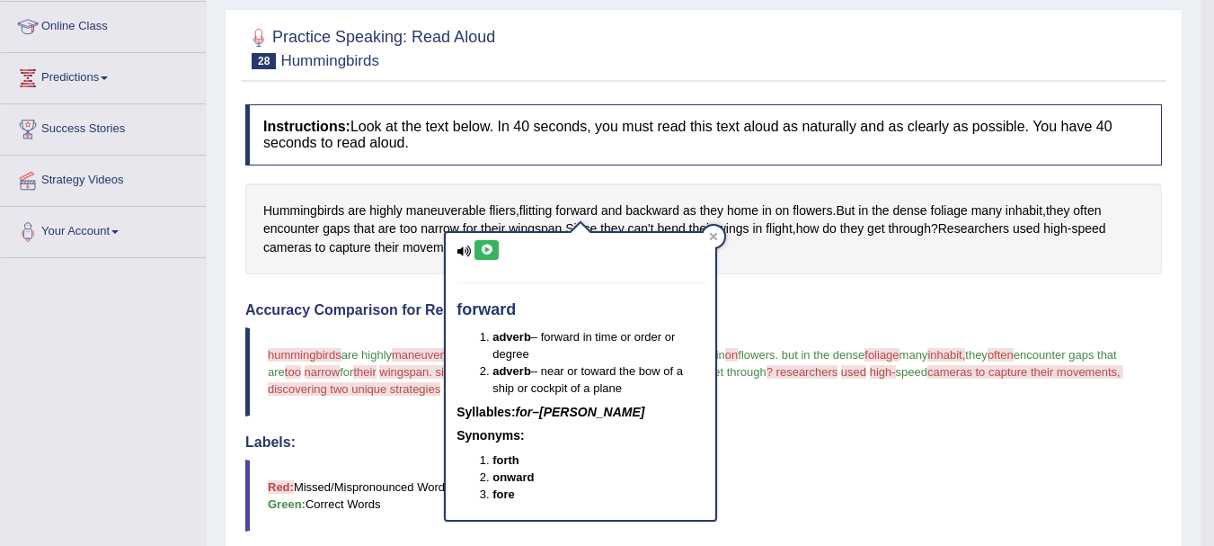
click at [482, 255] on icon at bounding box center [486, 250] width 13 height 11
click at [481, 254] on icon at bounding box center [486, 250] width 13 height 11
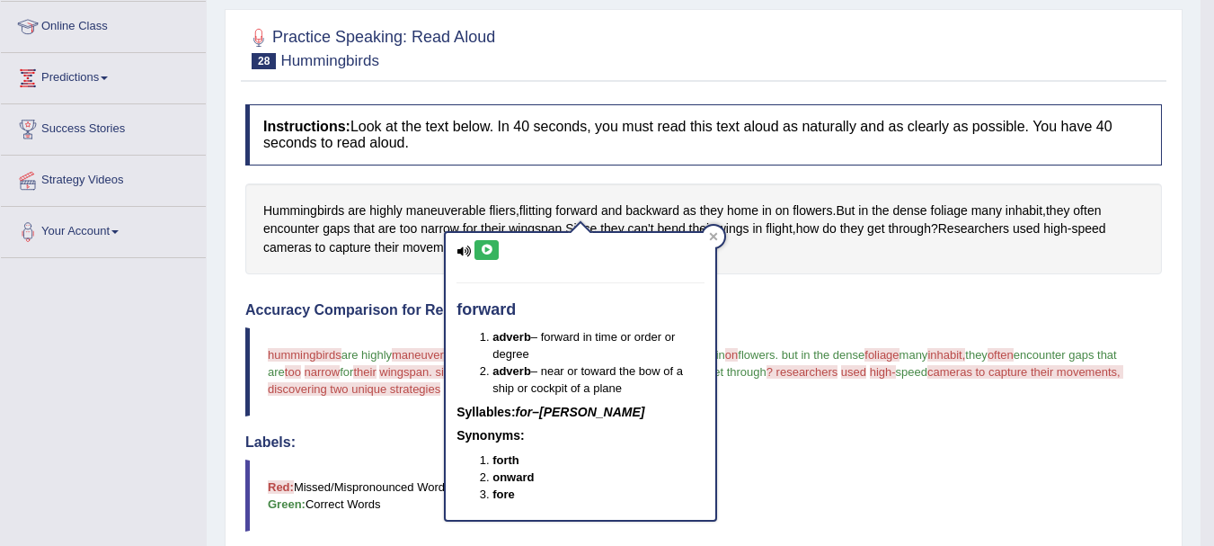
click at [760, 241] on div "Hummingbirds are highly maneuverable fliers , flitting forward and backward as …" at bounding box center [703, 229] width 917 height 92
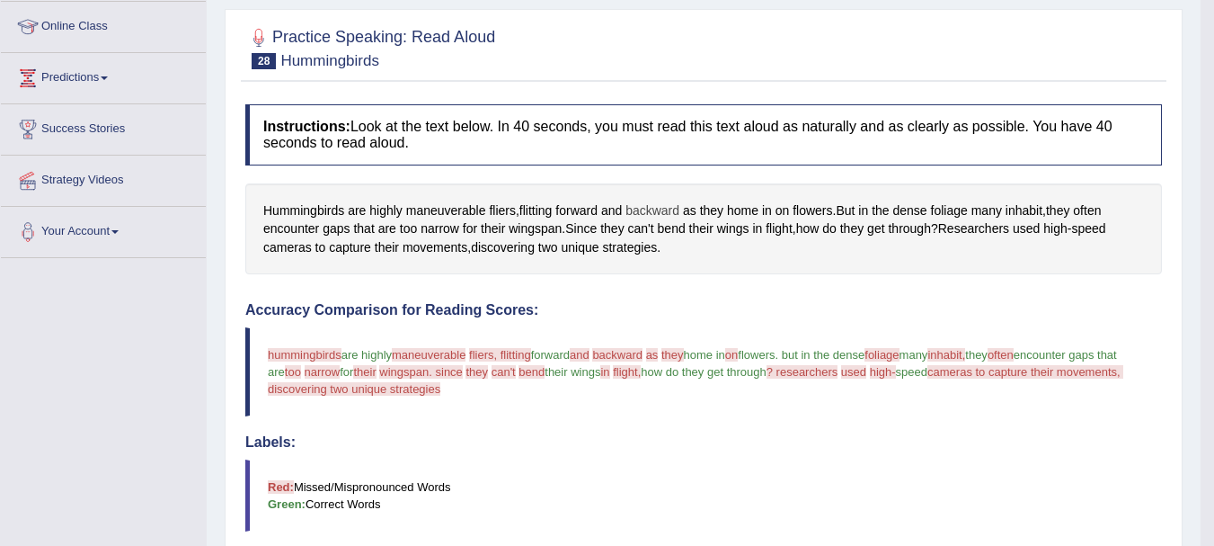
click at [663, 210] on span "backward" at bounding box center [653, 210] width 54 height 19
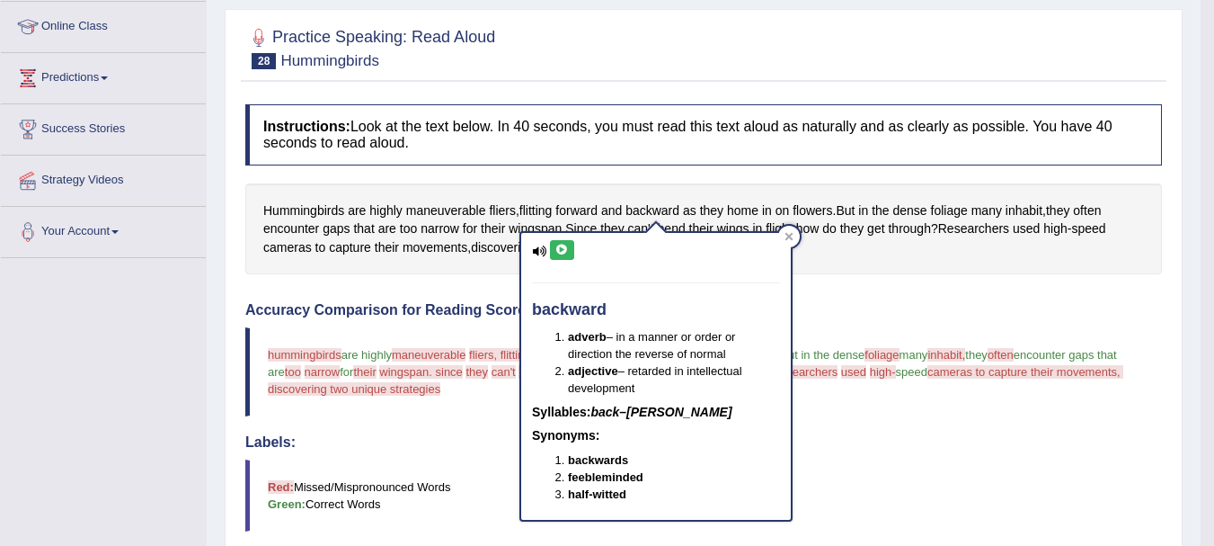
click at [561, 253] on icon at bounding box center [562, 250] width 13 height 11
click at [561, 252] on icon at bounding box center [562, 250] width 13 height 11
click at [862, 247] on div "Hummingbirds are highly maneuverable fliers , flitting forward and backward as …" at bounding box center [703, 229] width 917 height 92
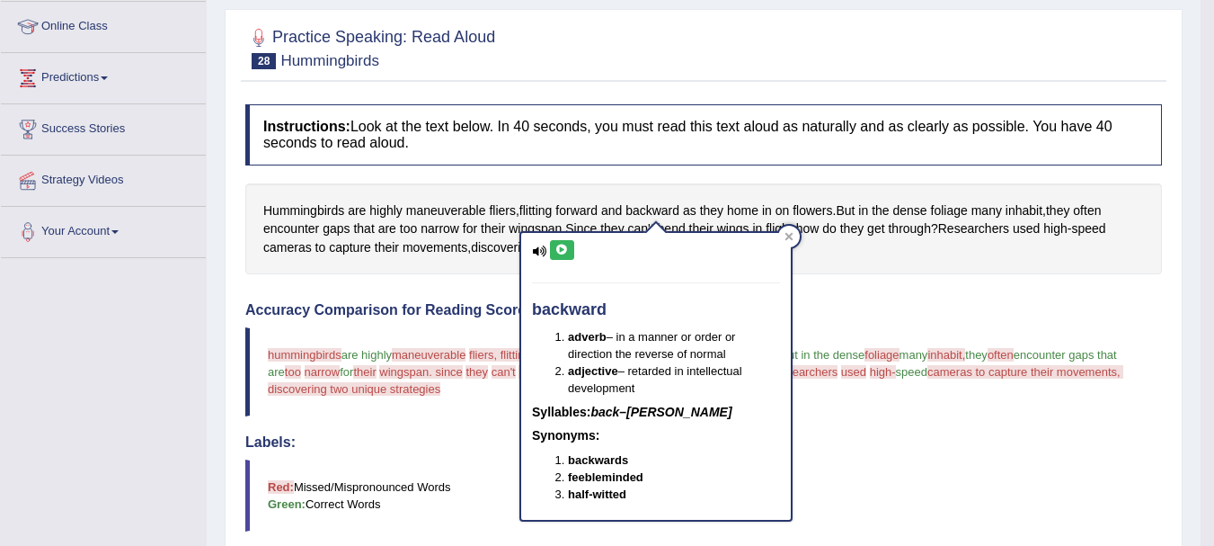
click at [857, 270] on div "Hummingbirds are highly maneuverable fliers , flitting forward and backward as …" at bounding box center [703, 229] width 917 height 92
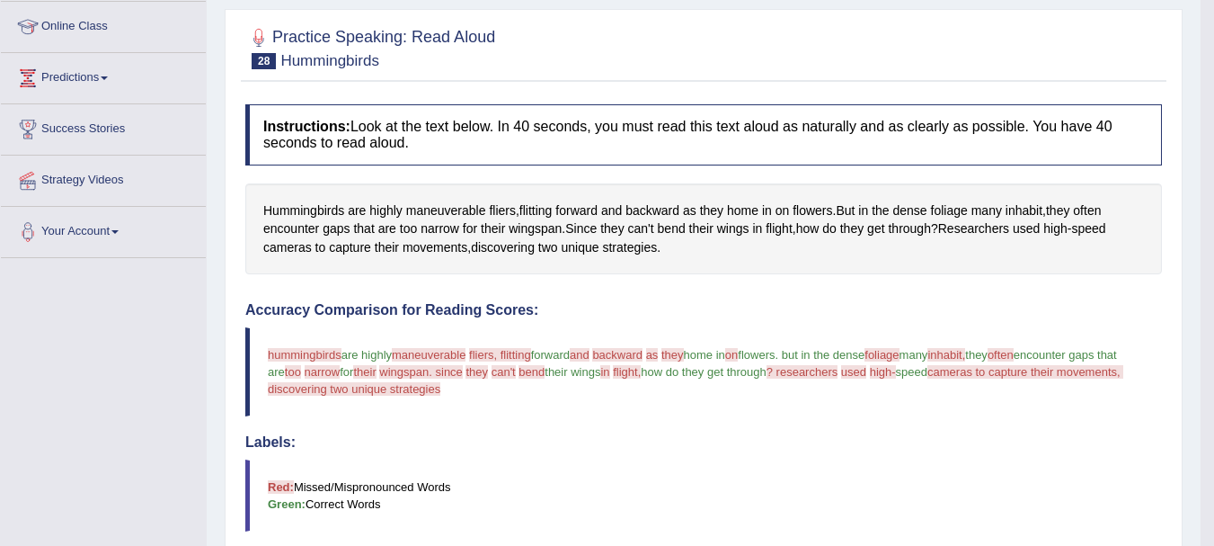
click at [857, 270] on div "Hummingbirds are highly maneuverable fliers , flitting forward and backward as …" at bounding box center [703, 229] width 917 height 92
click at [821, 204] on span "flowers" at bounding box center [813, 210] width 40 height 19
click at [821, 204] on body "Toggle navigation Home Practice Questions Speaking Practice Read Aloud Repeat S…" at bounding box center [607, 32] width 1214 height 546
click at [807, 209] on span "flowers" at bounding box center [813, 210] width 40 height 19
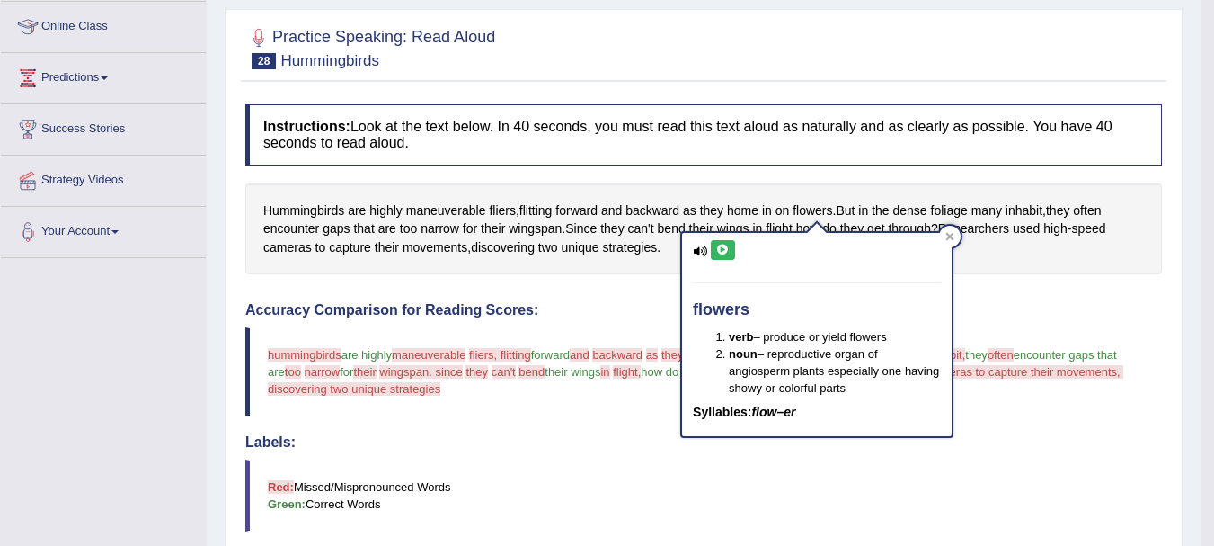
click at [724, 255] on icon at bounding box center [722, 250] width 13 height 11
click at [725, 255] on icon at bounding box center [722, 250] width 13 height 11
click at [982, 287] on div "Instructions: Look at the text below. In 40 seconds, you must read this text al…" at bounding box center [704, 519] width 926 height 849
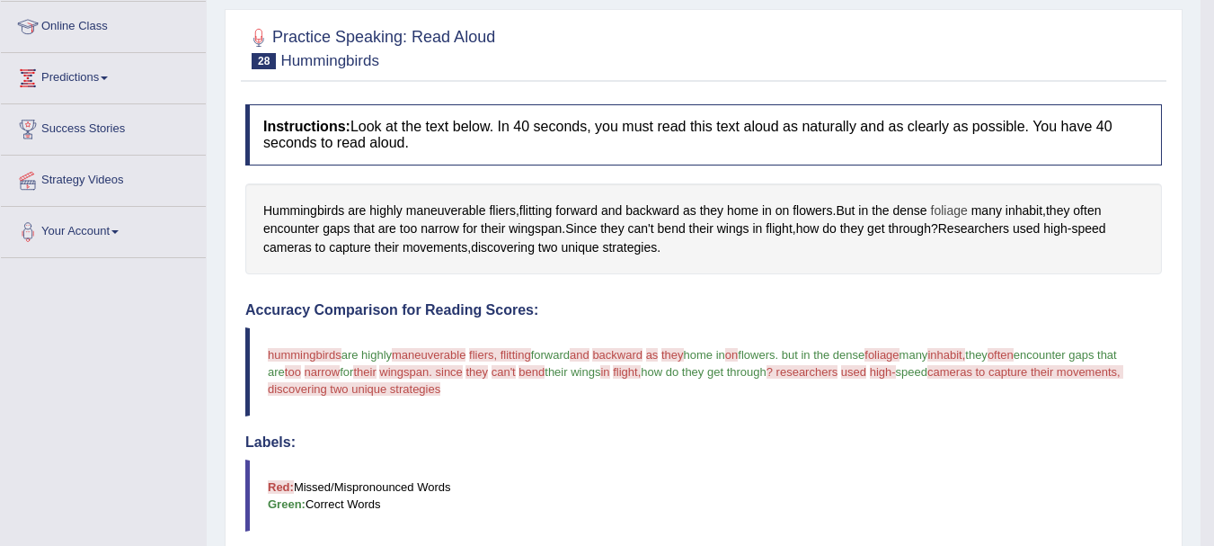
click at [947, 213] on span "foliage" at bounding box center [949, 210] width 37 height 19
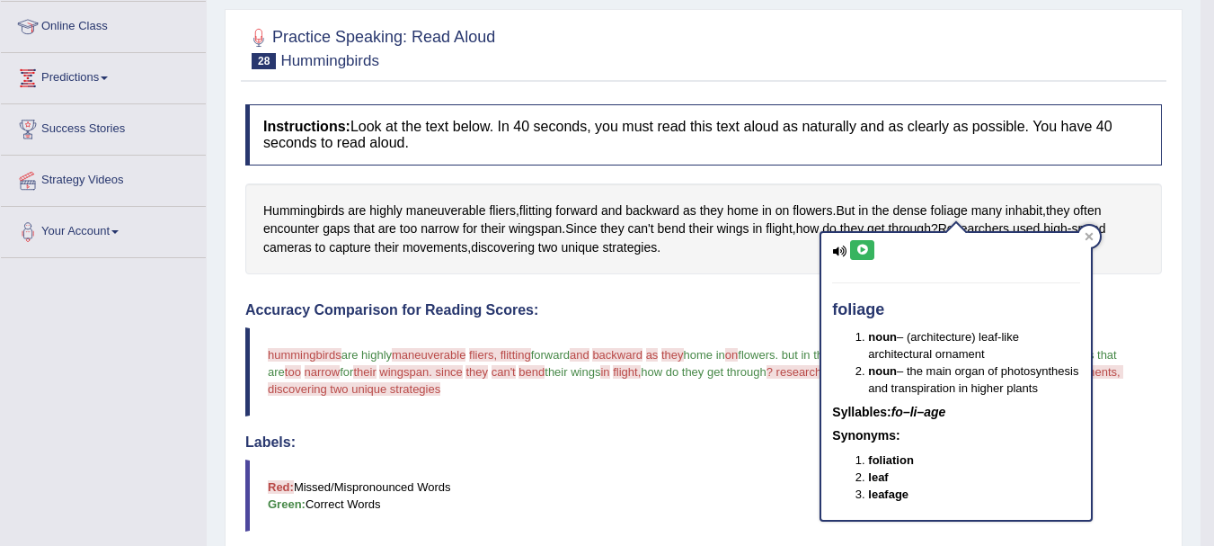
click at [865, 246] on icon at bounding box center [862, 250] width 13 height 11
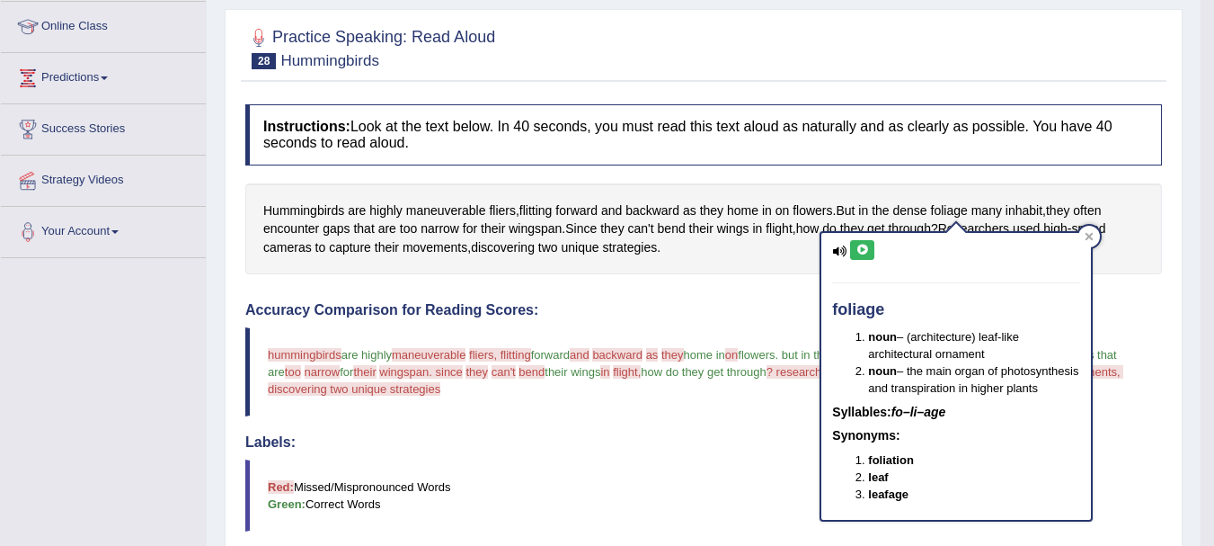
click at [865, 246] on icon at bounding box center [862, 250] width 13 height 11
click at [865, 247] on icon at bounding box center [862, 250] width 13 height 11
click at [1015, 208] on span "inhabit" at bounding box center [1024, 210] width 37 height 19
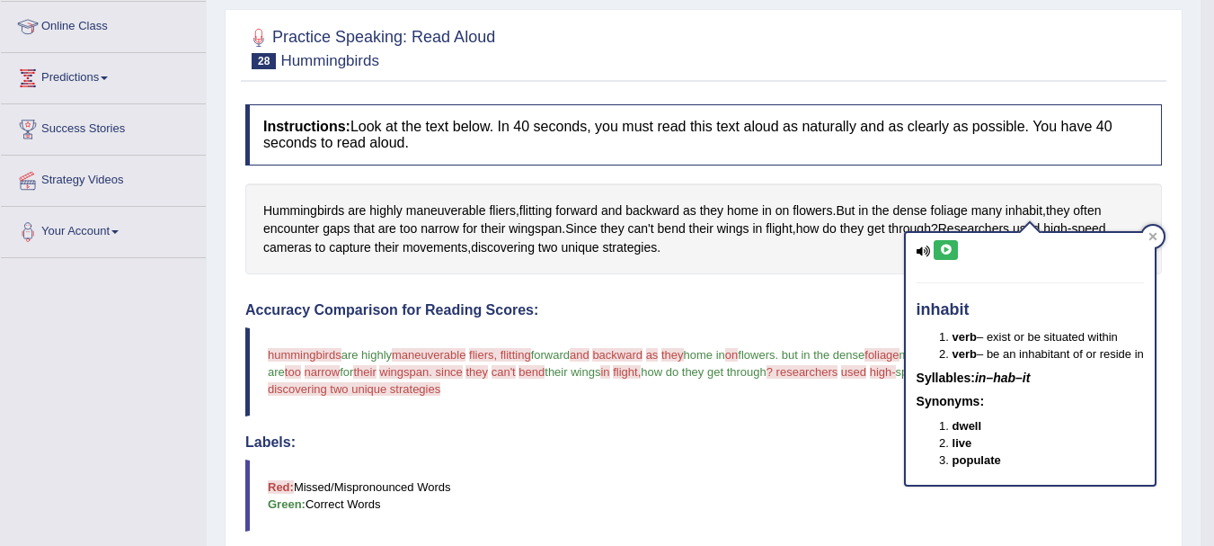
click at [947, 249] on icon at bounding box center [945, 250] width 13 height 11
click at [300, 232] on span "encounter" at bounding box center [291, 228] width 56 height 19
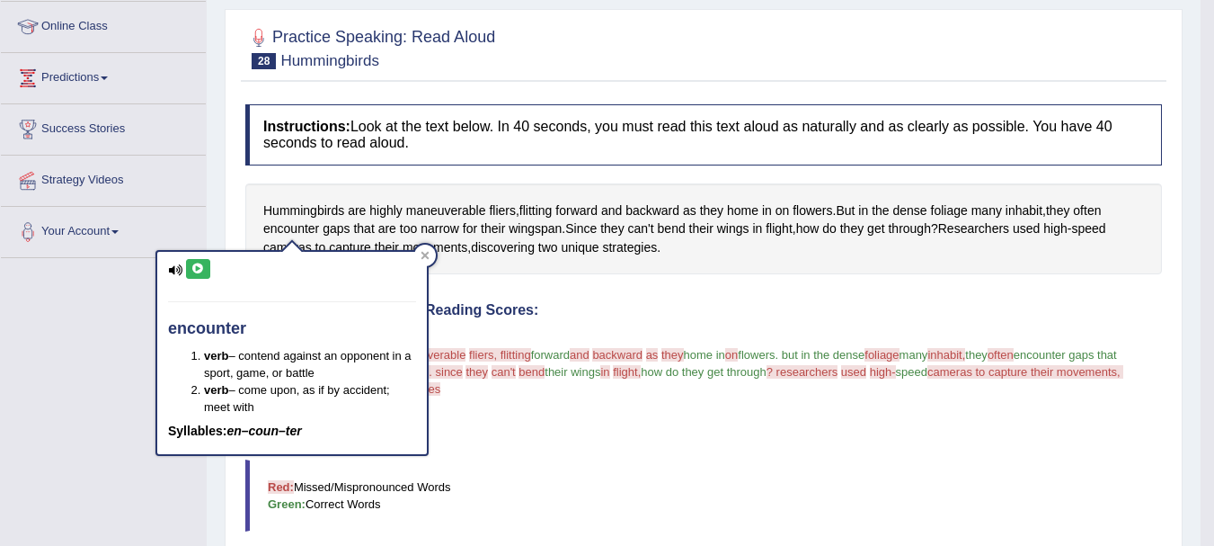
click at [196, 269] on icon at bounding box center [197, 268] width 13 height 11
click at [889, 317] on h4 "Accuracy Comparison for Reading Scores:" at bounding box center [703, 310] width 917 height 16
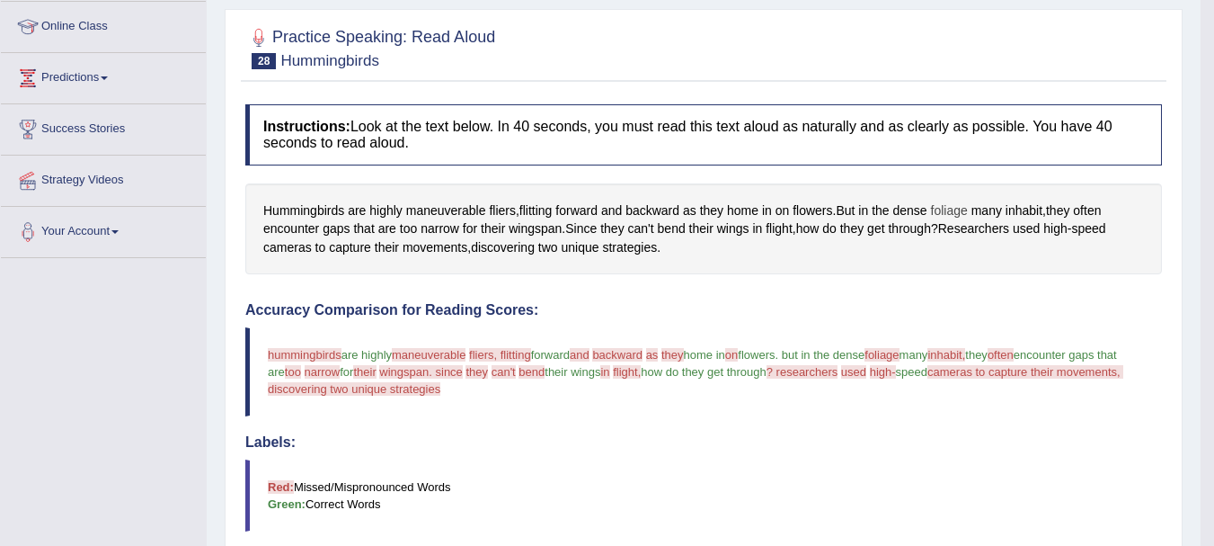
click at [961, 216] on span "foliage" at bounding box center [949, 210] width 37 height 19
